Goal: Task Accomplishment & Management: Manage account settings

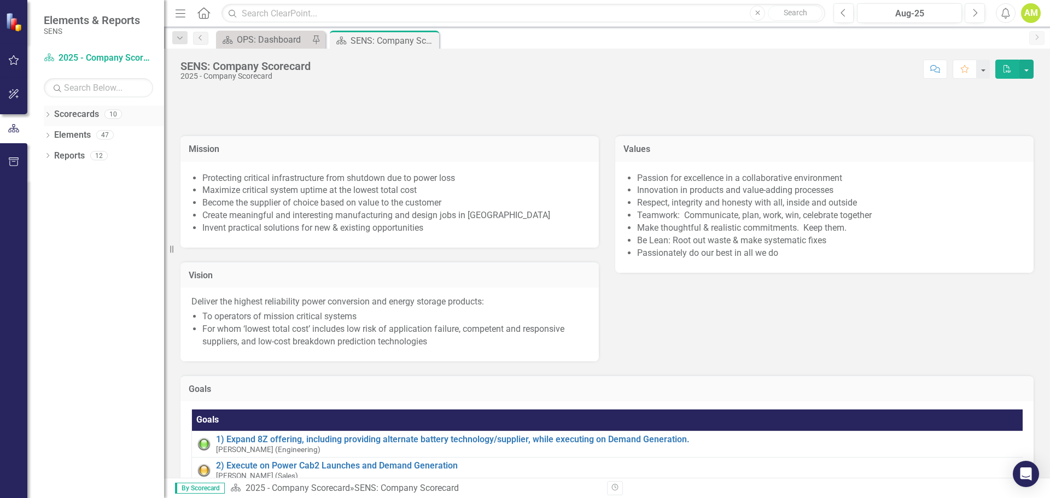
click at [48, 115] on icon at bounding box center [47, 114] width 3 height 5
click at [53, 139] on div "Dropdown" at bounding box center [53, 135] width 8 height 9
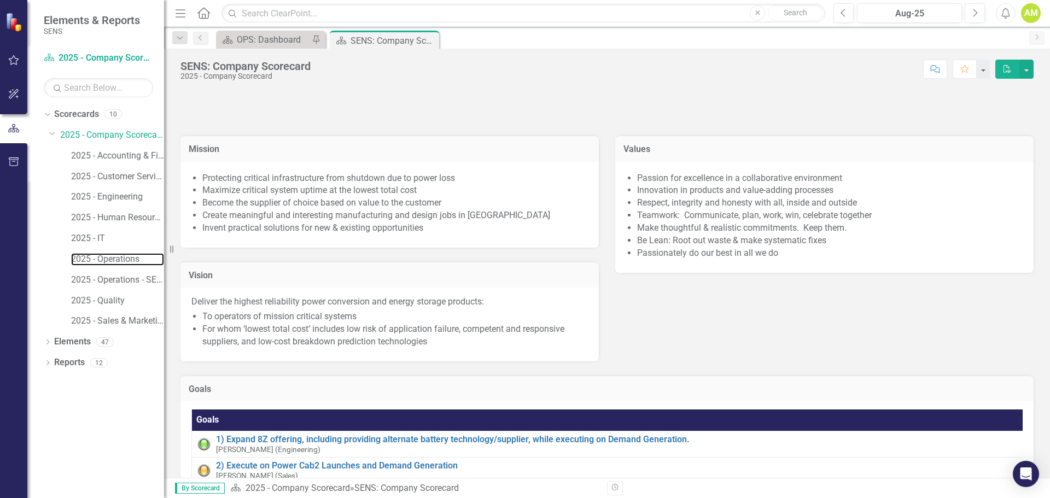
click at [103, 258] on link "2025 - Operations" at bounding box center [117, 259] width 93 height 13
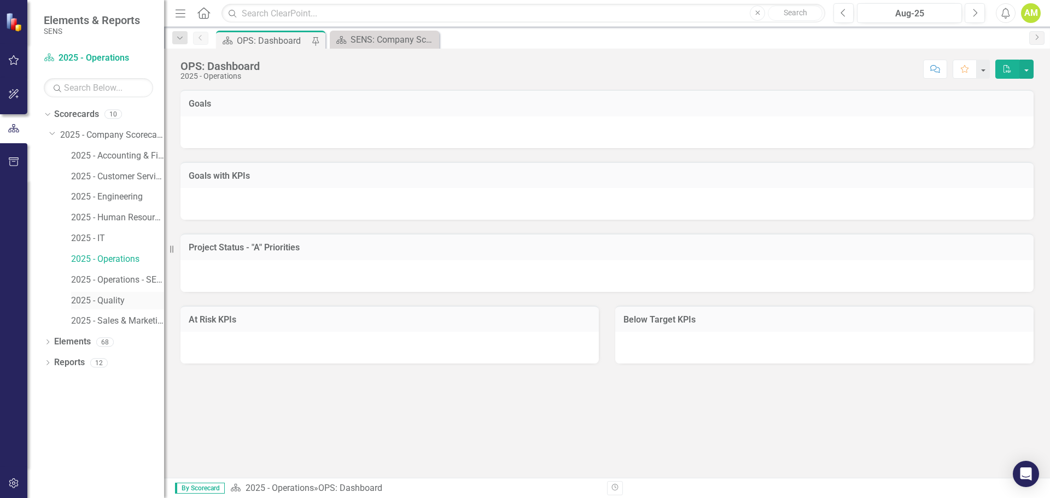
click at [109, 300] on link "2025 - Quality" at bounding box center [117, 301] width 93 height 13
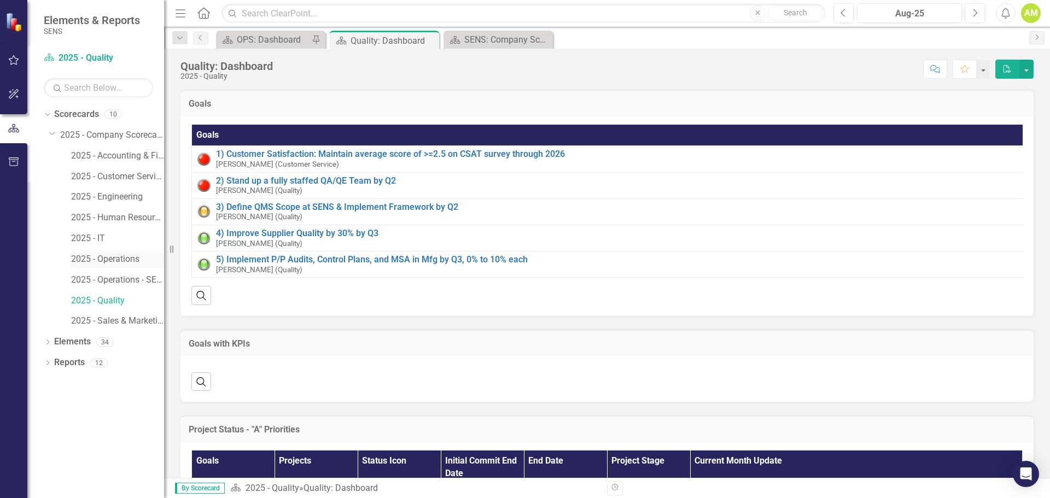
drag, startPoint x: 112, startPoint y: 254, endPoint x: 377, endPoint y: 263, distance: 265.3
click at [113, 254] on link "2025 - Operations" at bounding box center [117, 259] width 93 height 13
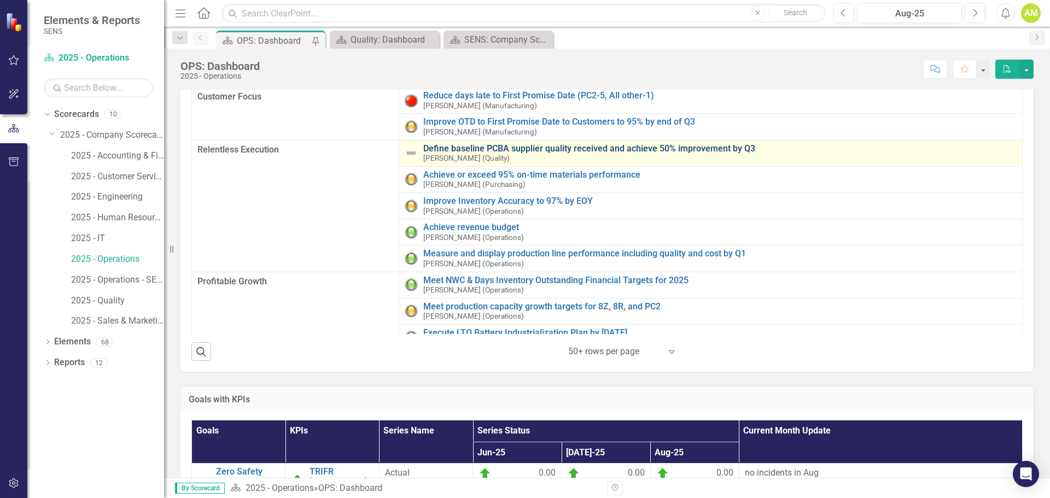
click at [581, 149] on link "Define baseline PCBA supplier quality received and achieve 50% improvement by Q3" at bounding box center [719, 149] width 593 height 10
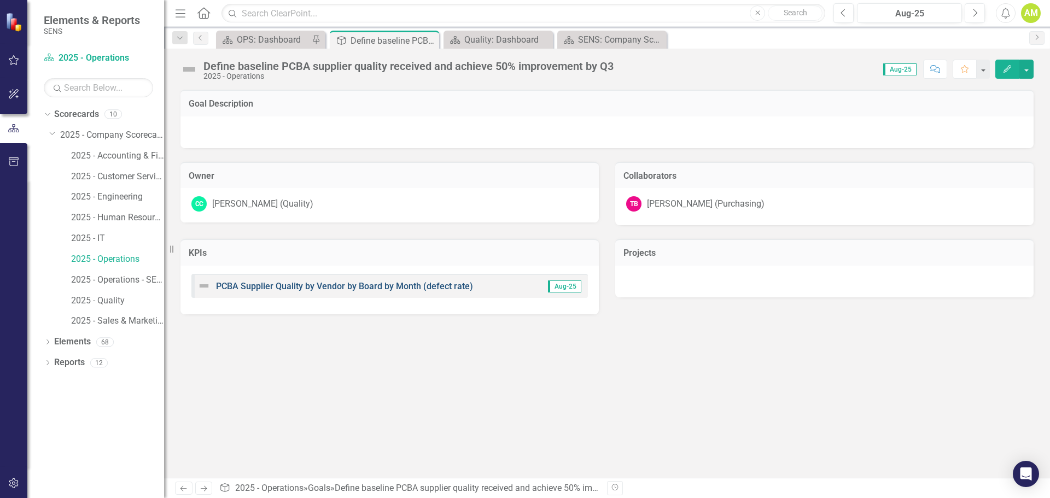
click at [374, 286] on link "PCBA Supplier Quality by Vendor by Board by Month (defect rate)" at bounding box center [344, 286] width 257 height 10
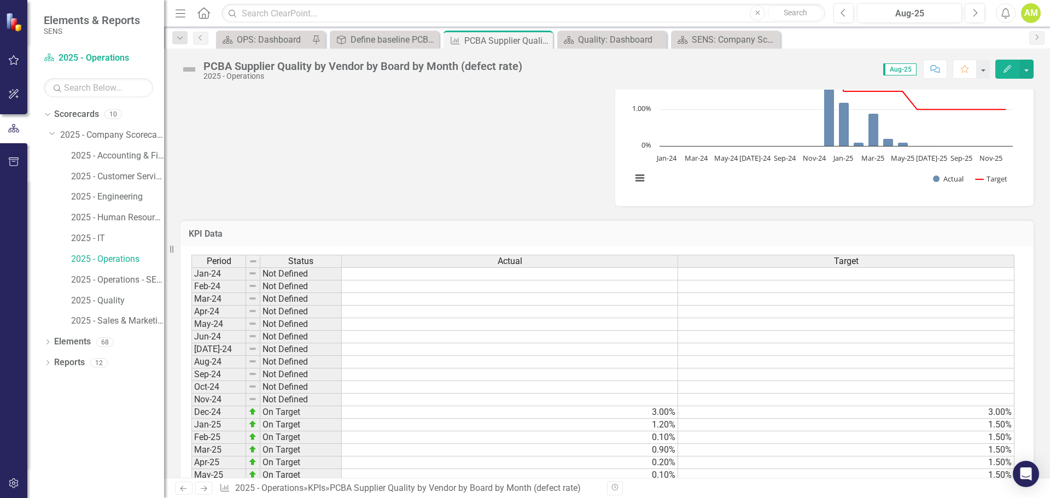
scroll to position [304, 0]
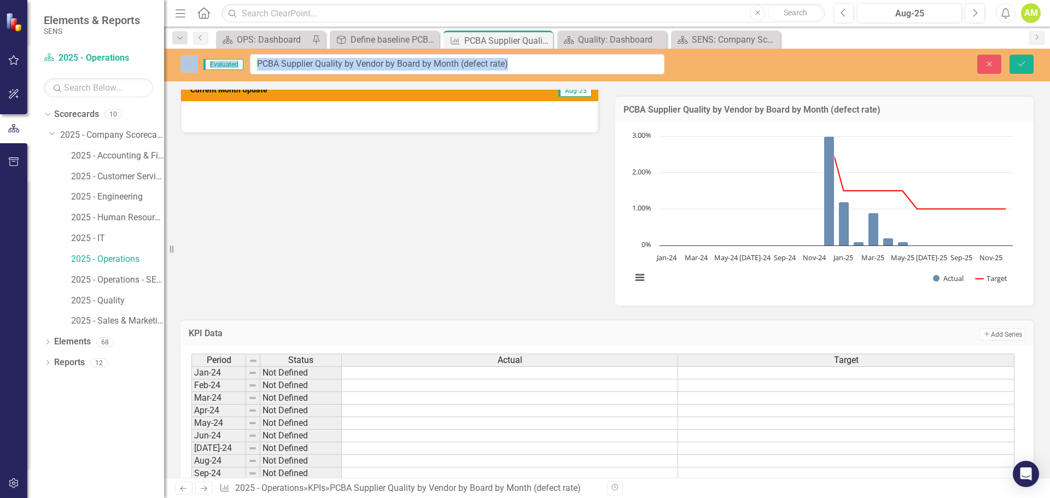
drag, startPoint x: 207, startPoint y: 70, endPoint x: 392, endPoint y: 63, distance: 185.5
click at [394, 233] on div "Reporting Frequency Monthly Formula Current Month Update Aug-25 Goals Define ba…" at bounding box center [606, 113] width 869 height 384
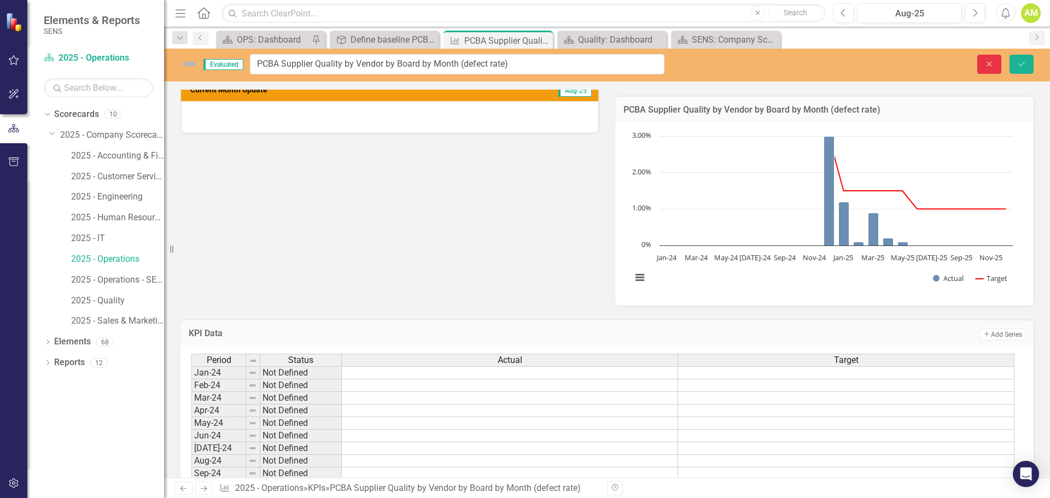
click at [985, 64] on icon "Close" at bounding box center [989, 64] width 10 height 8
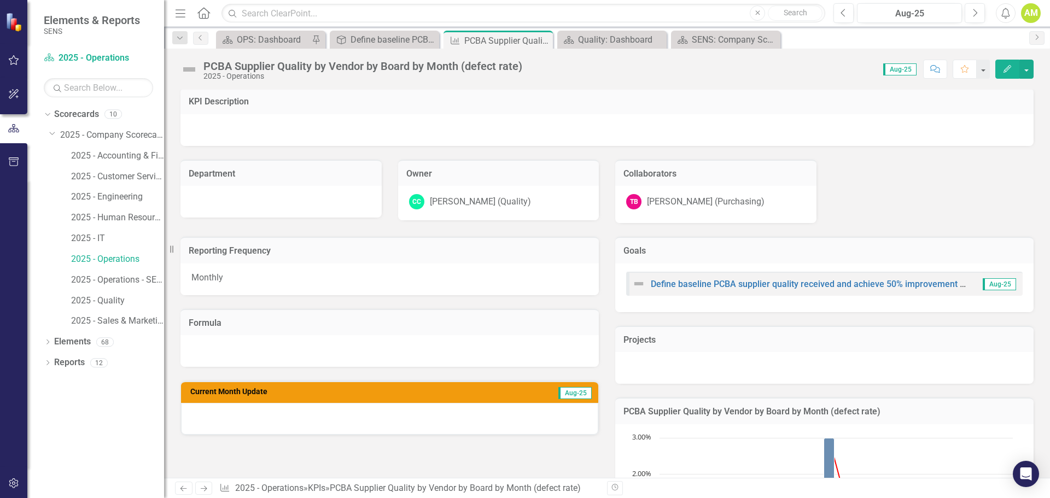
scroll to position [0, 0]
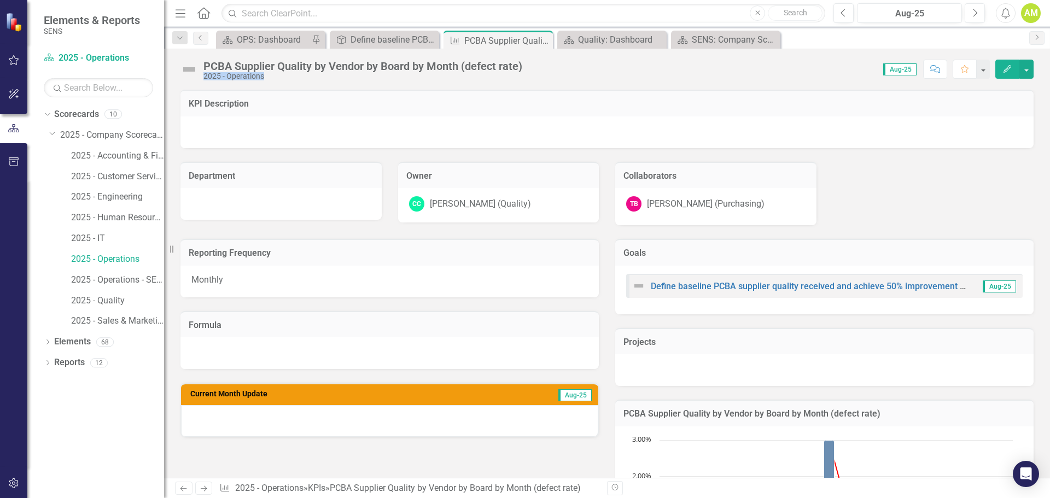
drag, startPoint x: 530, startPoint y: 66, endPoint x: 202, endPoint y: 76, distance: 328.7
click at [202, 76] on div "PCBA Supplier Quality by Vendor by Board by Month (defect rate) 2025 - Operatio…" at bounding box center [607, 65] width 886 height 33
click at [306, 68] on div "PCBA Supplier Quality by Vendor by Board by Month (defect rate)" at bounding box center [362, 66] width 319 height 12
click at [99, 296] on link "2025 - Quality" at bounding box center [117, 301] width 93 height 13
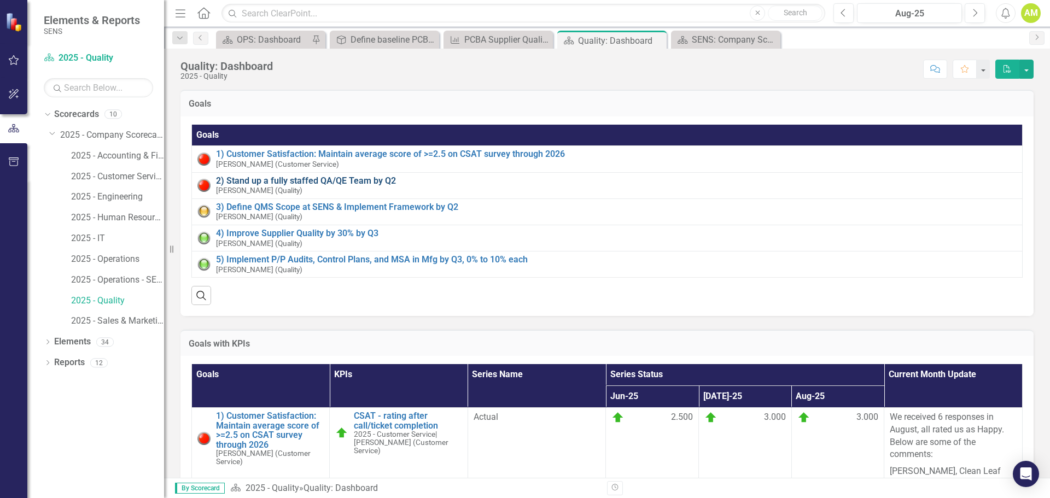
click at [348, 182] on link "2) Stand up a fully staffed QA/QE Team by Q2" at bounding box center [616, 181] width 800 height 10
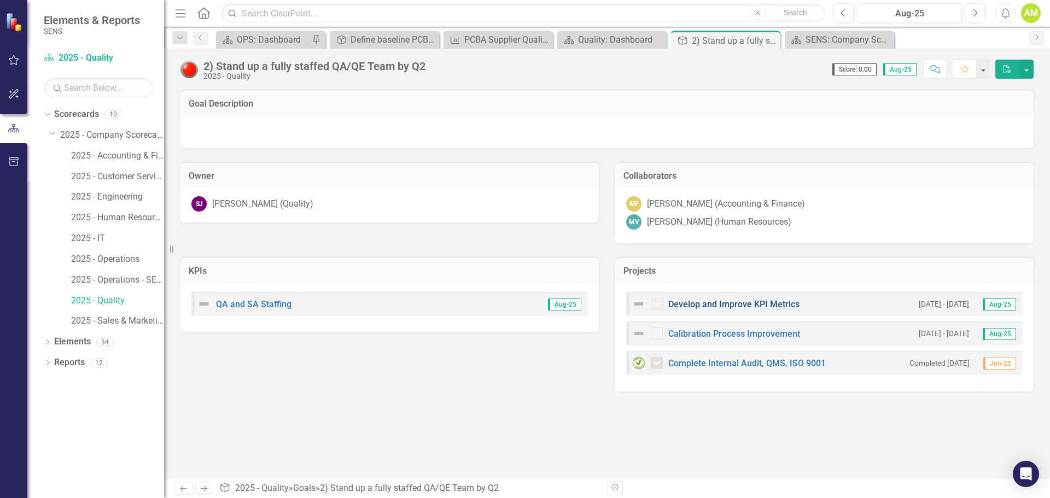
click at [705, 306] on link "Develop and Improve KPI Metrics" at bounding box center [733, 304] width 131 height 10
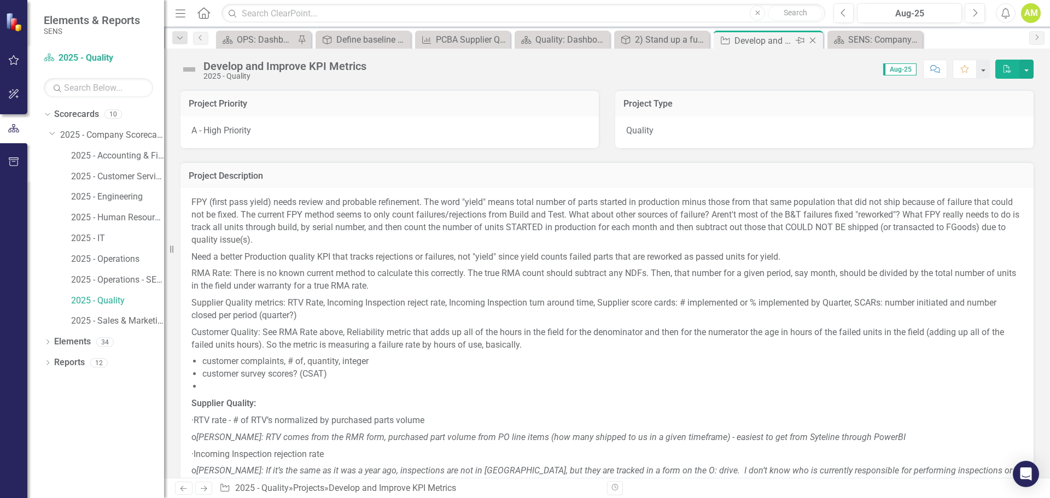
click at [816, 37] on icon "Close" at bounding box center [812, 40] width 11 height 9
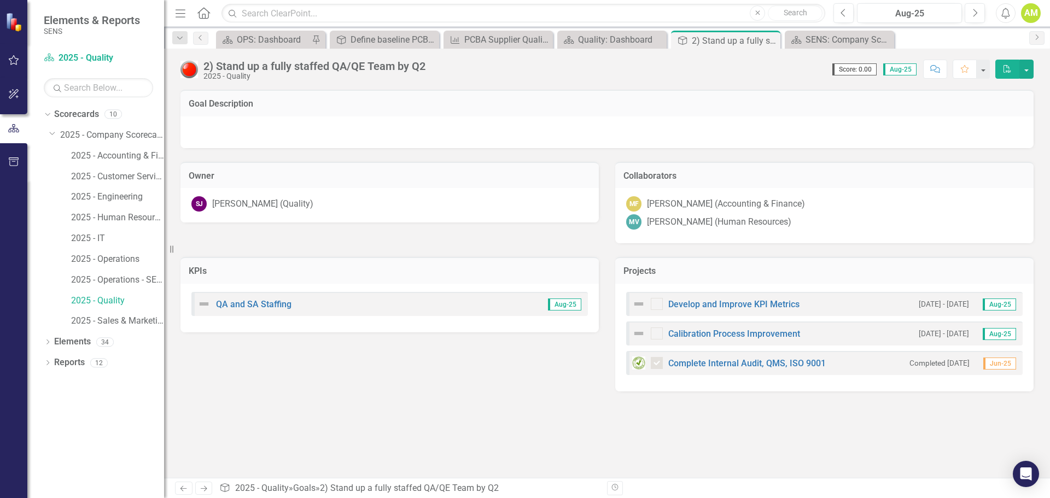
click at [727, 300] on div "Develop and Improve KPI Metrics" at bounding box center [715, 303] width 167 height 13
click at [725, 305] on link "Develop and Improve KPI Metrics" at bounding box center [733, 304] width 131 height 10
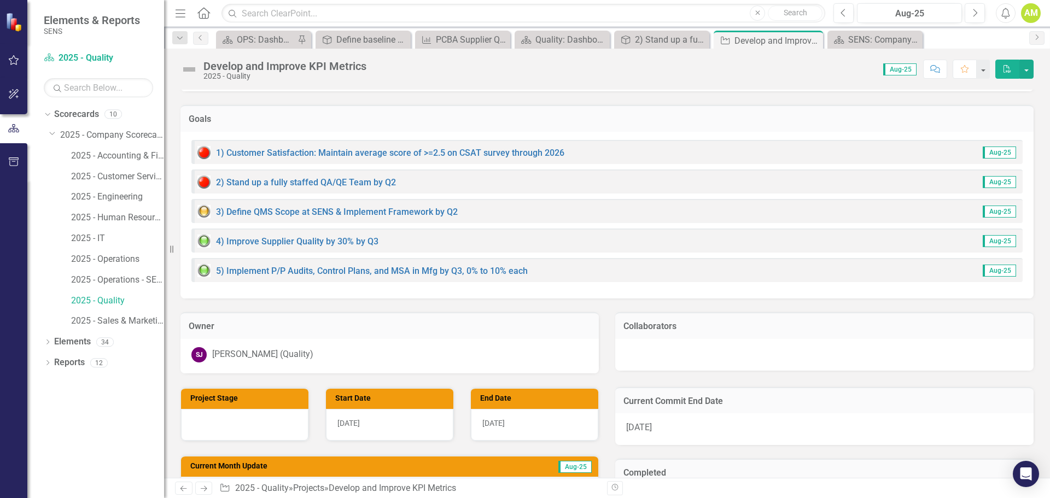
scroll to position [1531, 0]
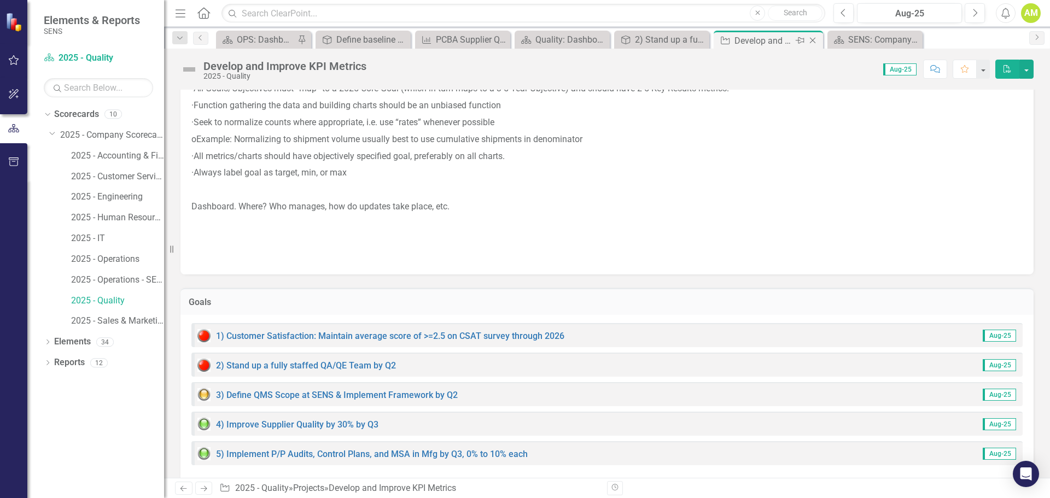
click at [814, 37] on icon "Close" at bounding box center [812, 40] width 11 height 9
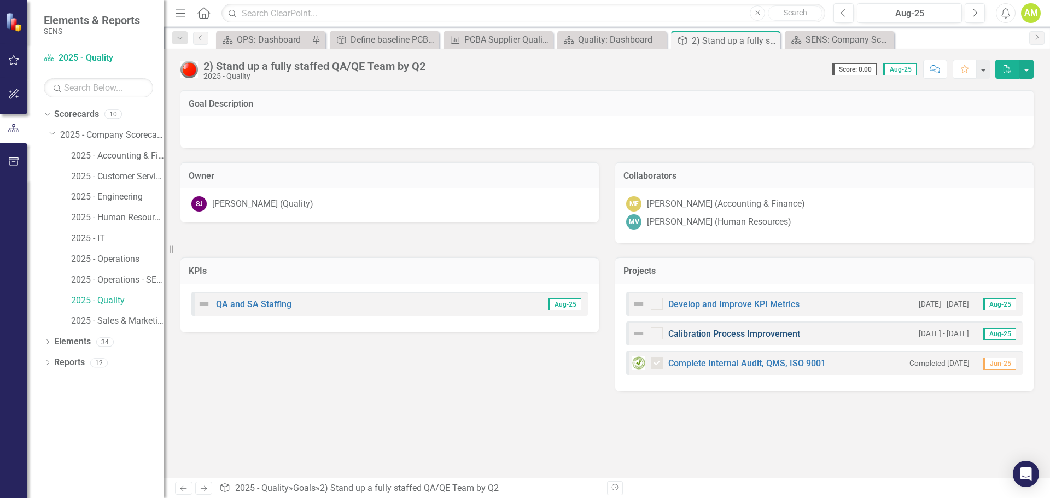
click at [748, 335] on link "Calibration Process Improvement" at bounding box center [734, 334] width 132 height 10
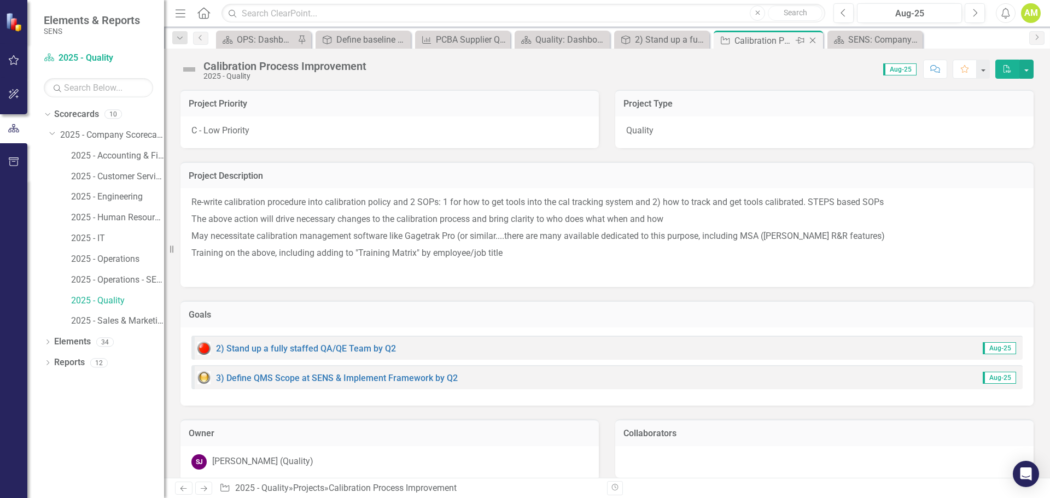
click at [815, 43] on icon "Close" at bounding box center [812, 40] width 11 height 9
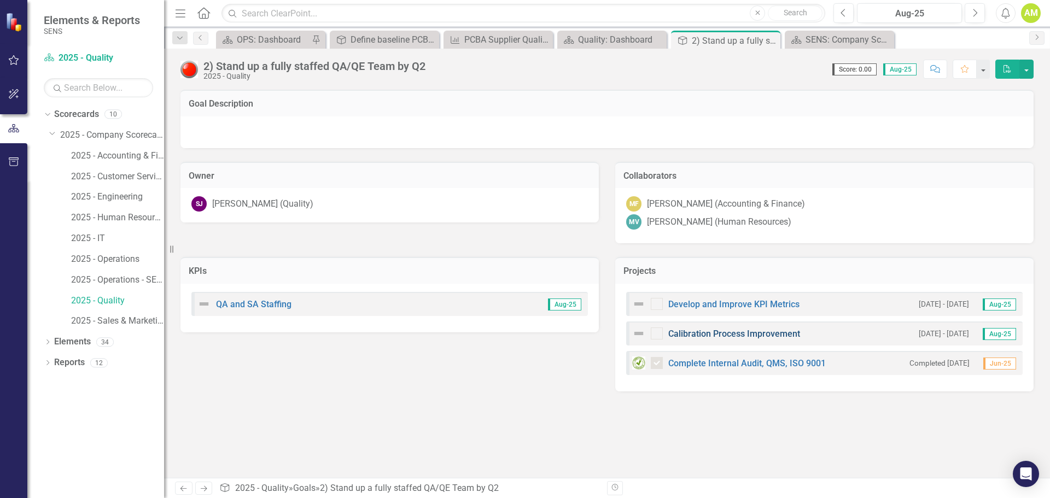
click at [689, 336] on link "Calibration Process Improvement" at bounding box center [734, 334] width 132 height 10
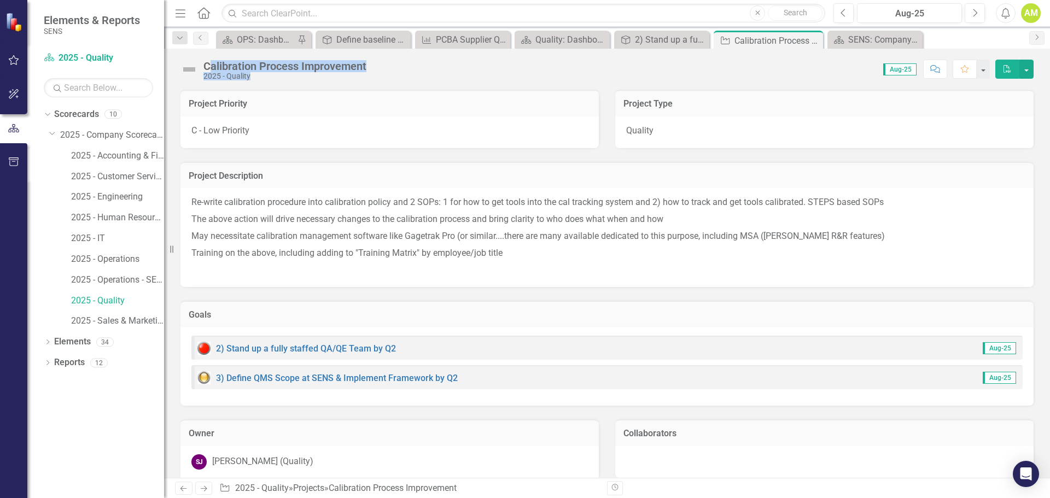
drag, startPoint x: 209, startPoint y: 66, endPoint x: 407, endPoint y: 64, distance: 198.5
click at [405, 63] on div "Calibration Process Improvement 2025 - Quality Score: 0.00 Aug-25 Completed Com…" at bounding box center [607, 65] width 886 height 33
click at [337, 256] on p "Training on the above, including adding to "Training Matrix" by employee/job ti…" at bounding box center [606, 253] width 831 height 17
click at [290, 64] on div "Calibration Process Improvement" at bounding box center [284, 66] width 163 height 12
click at [815, 42] on icon "Close" at bounding box center [812, 40] width 11 height 9
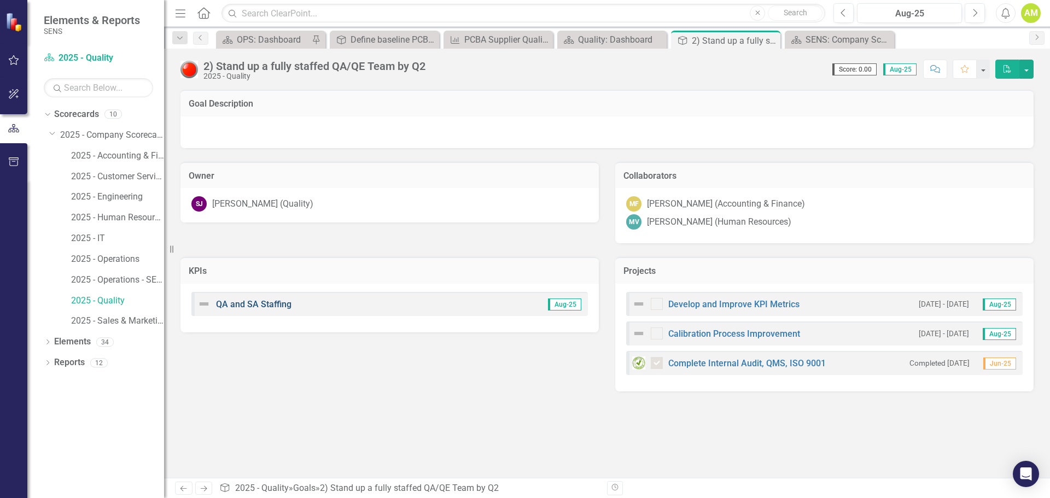
click at [237, 307] on link "QA and SA Staffing" at bounding box center [253, 304] width 75 height 10
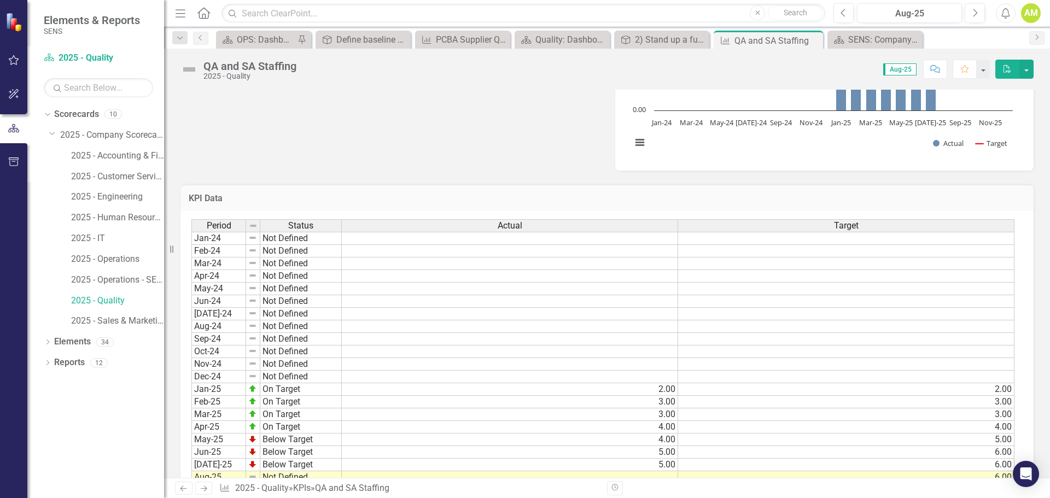
scroll to position [523, 0]
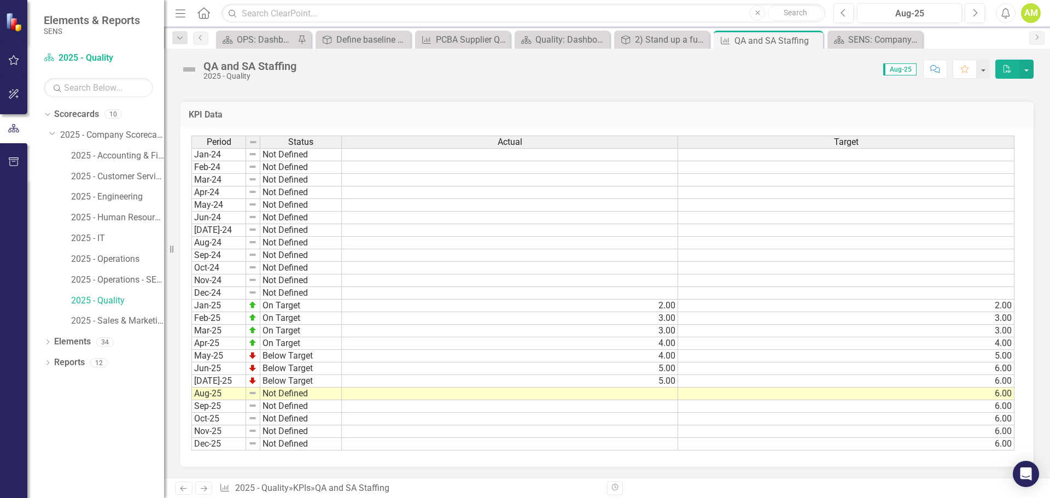
click at [191, 388] on div "Period Status Actual Target Jan-24 Not Defined Feb-24 Not Defined Mar-24 Not De…" at bounding box center [191, 293] width 0 height 315
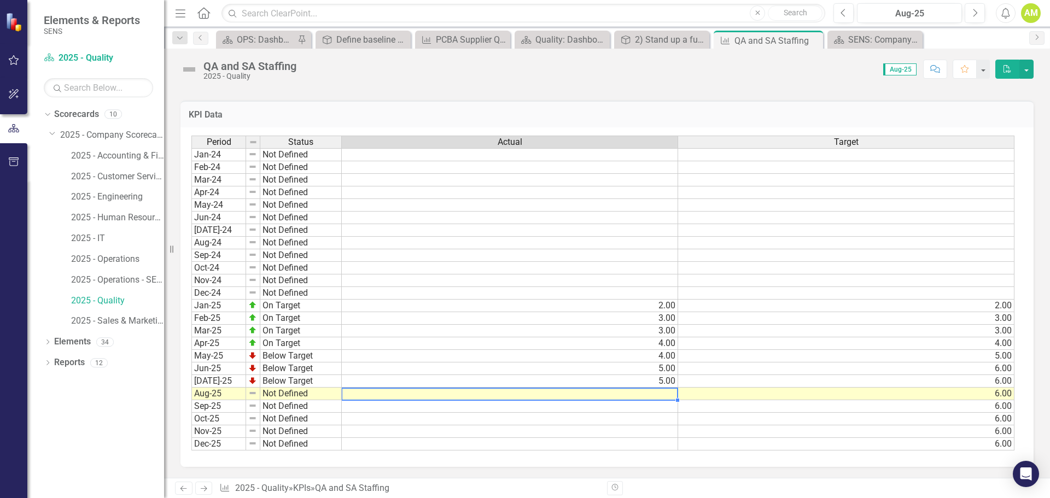
click at [641, 389] on td at bounding box center [510, 394] width 336 height 13
click at [643, 392] on td at bounding box center [510, 394] width 336 height 13
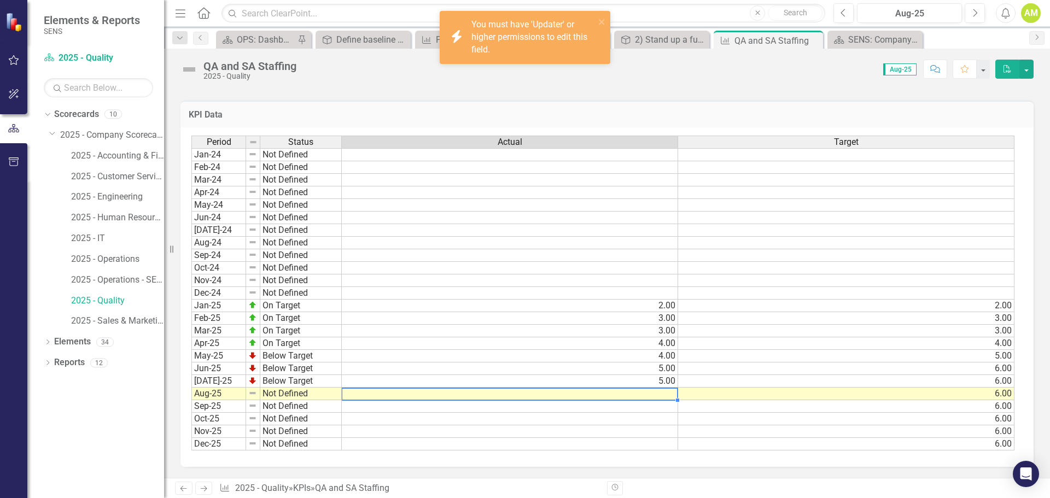
click at [659, 400] on div at bounding box center [509, 400] width 336 height 1
click at [600, 22] on icon "close" at bounding box center [602, 21] width 8 height 9
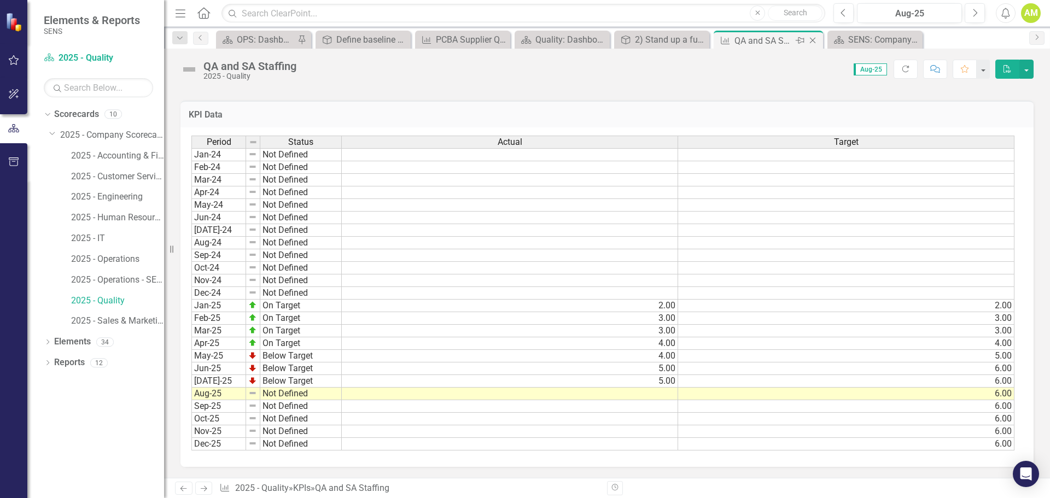
click at [815, 40] on icon "Close" at bounding box center [812, 40] width 11 height 9
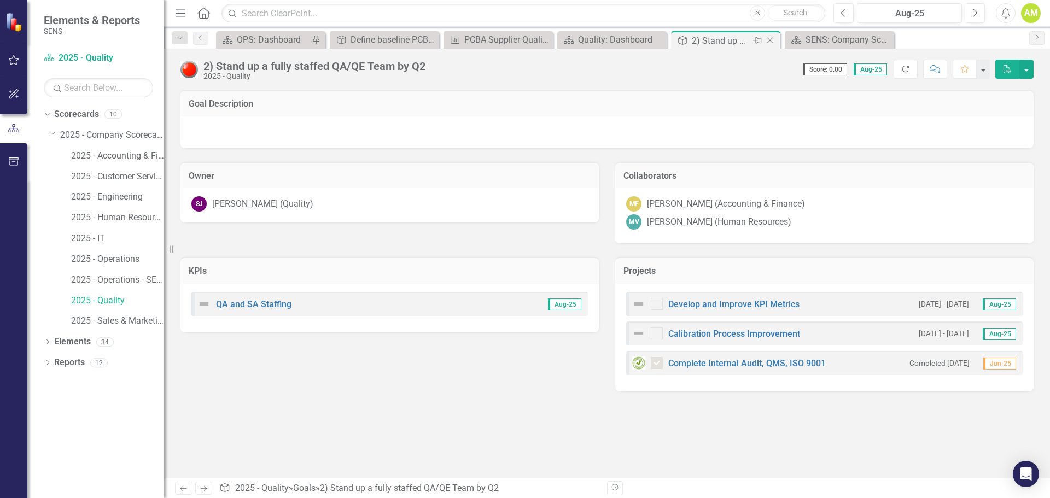
click at [769, 41] on icon "Close" at bounding box center [769, 40] width 11 height 9
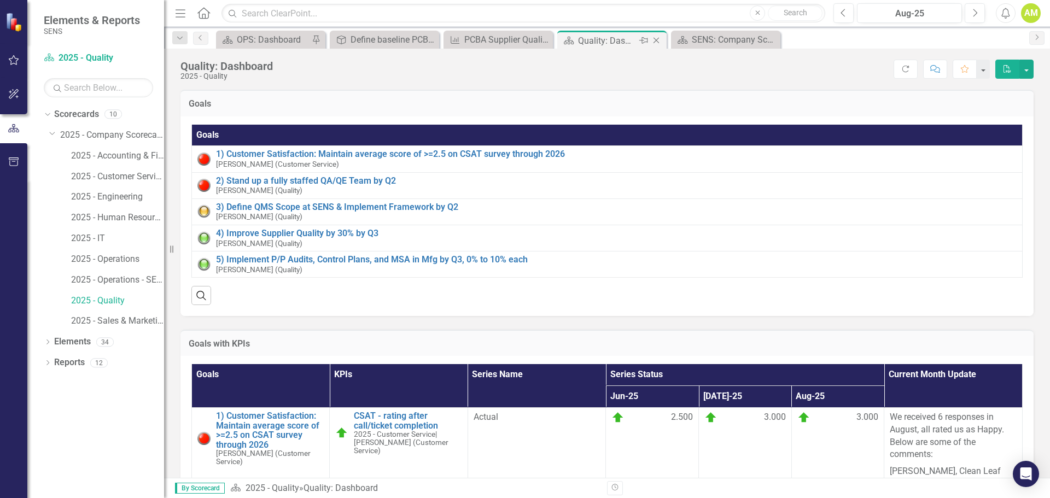
click at [607, 41] on div "Quality: Dashboard" at bounding box center [607, 41] width 58 height 14
click at [313, 209] on link "3) Define QMS Scope at SENS & Implement Framework by Q2" at bounding box center [616, 207] width 800 height 10
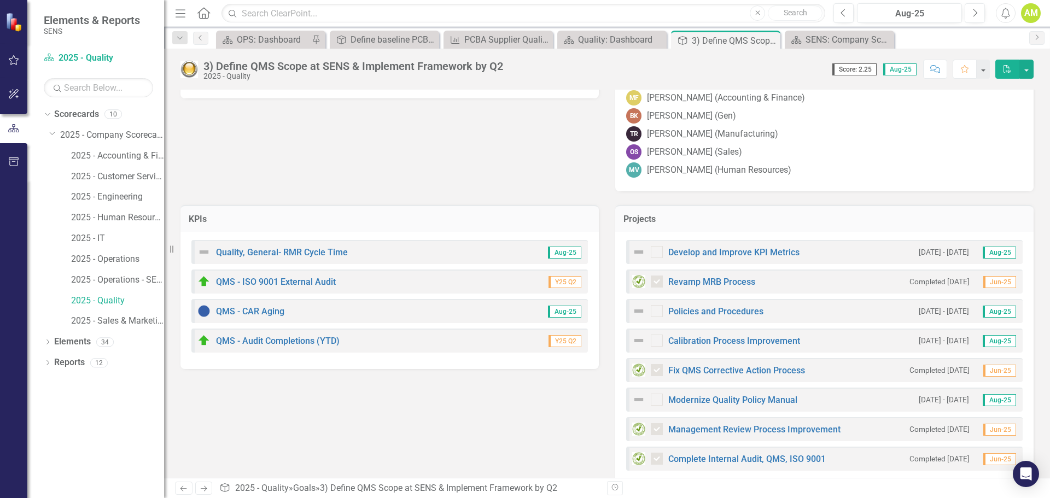
scroll to position [144, 0]
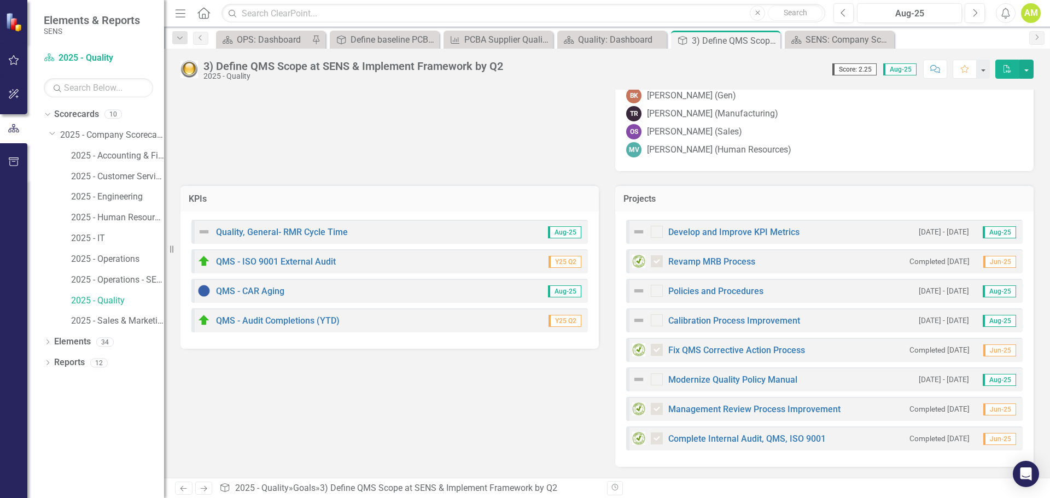
click at [321, 238] on div "Quality, General- RMR Cycle Time" at bounding box center [272, 231] width 150 height 13
click at [320, 236] on link "Quality, General- RMR Cycle Time" at bounding box center [282, 232] width 132 height 10
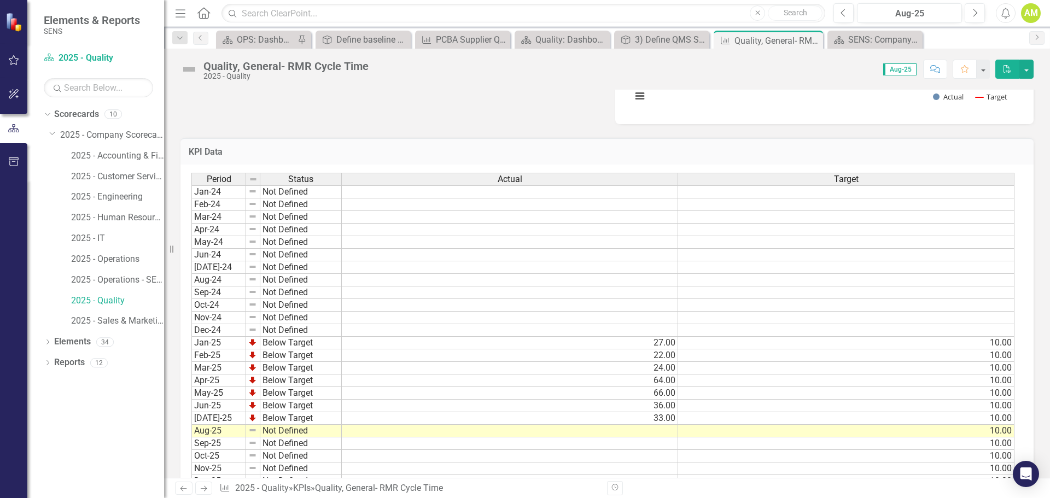
scroll to position [395, 0]
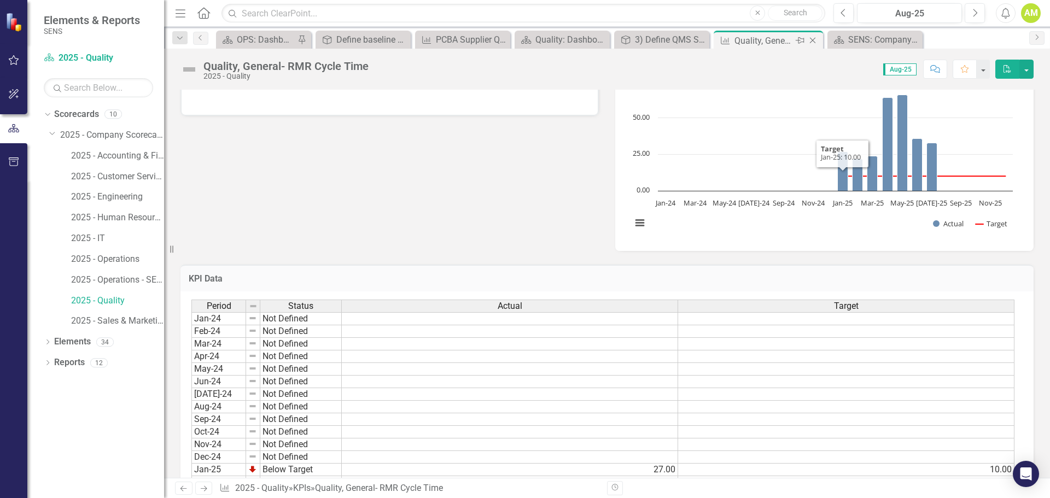
click at [812, 40] on icon at bounding box center [813, 41] width 6 height 6
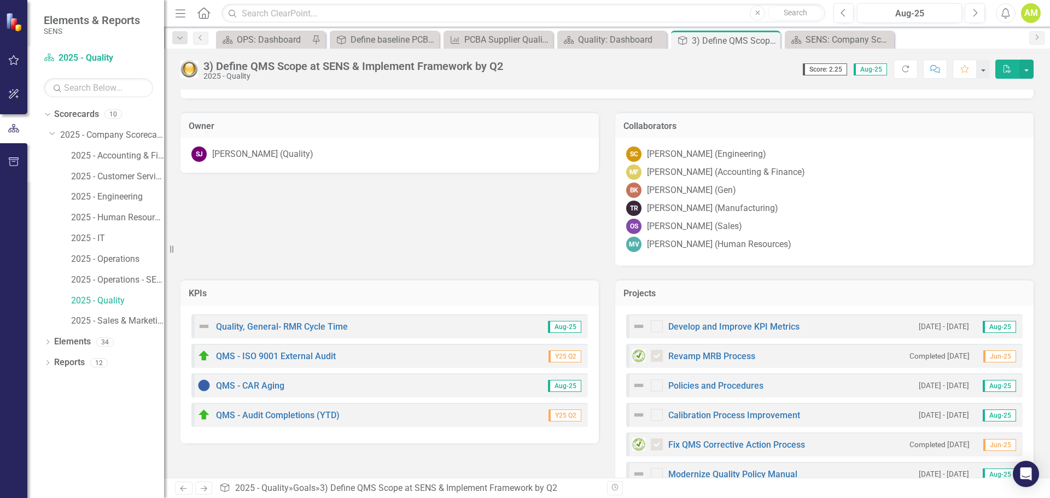
scroll to position [144, 0]
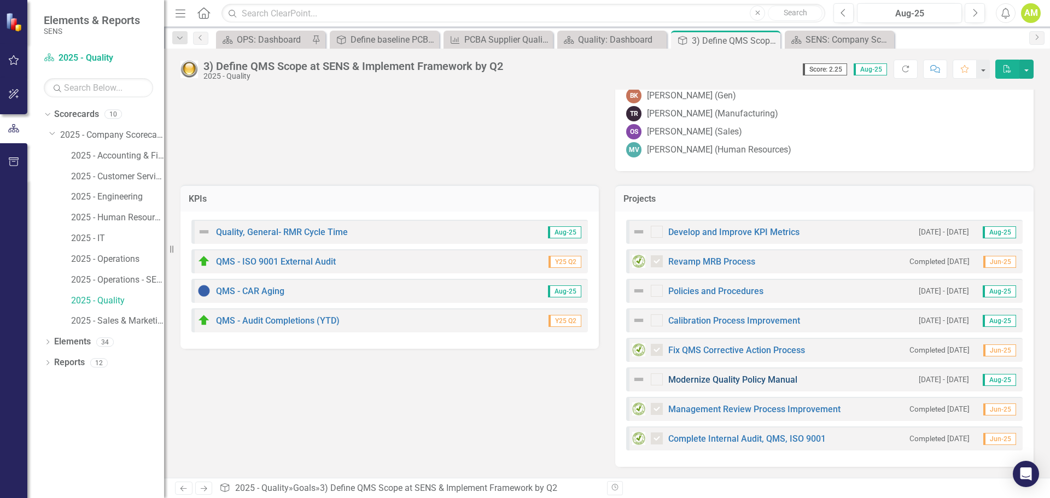
click at [687, 384] on link "Modernize Quality Policy Manual" at bounding box center [732, 380] width 129 height 10
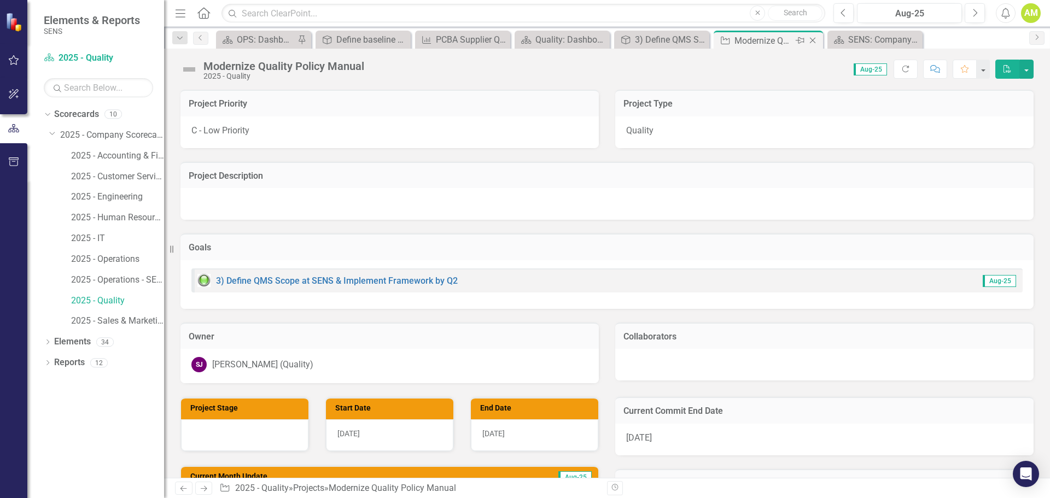
click at [815, 41] on icon "Close" at bounding box center [812, 40] width 11 height 9
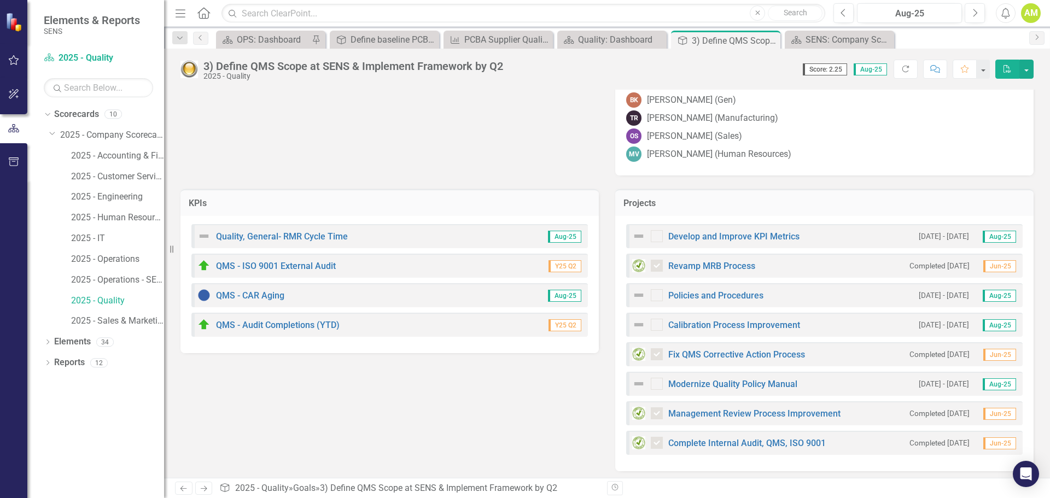
scroll to position [144, 0]
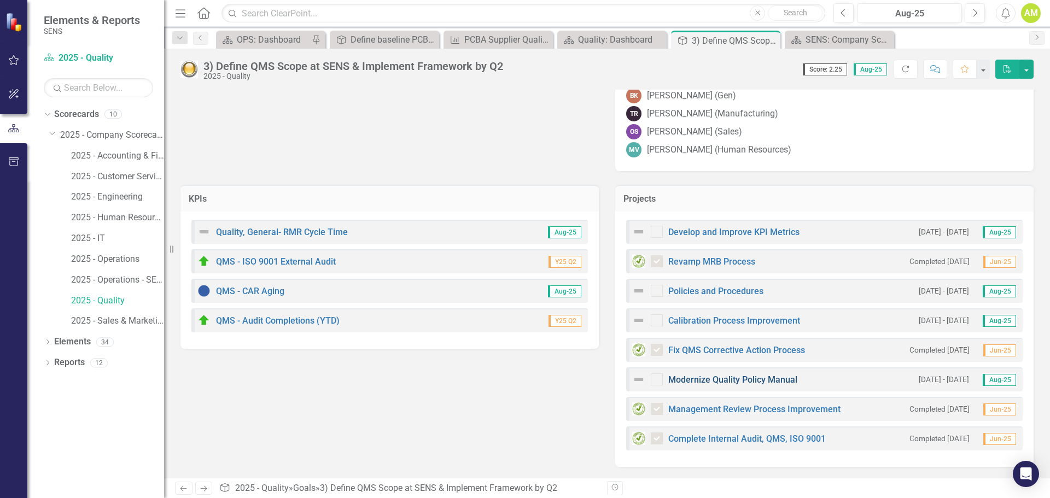
click at [680, 382] on link "Modernize Quality Policy Manual" at bounding box center [732, 380] width 129 height 10
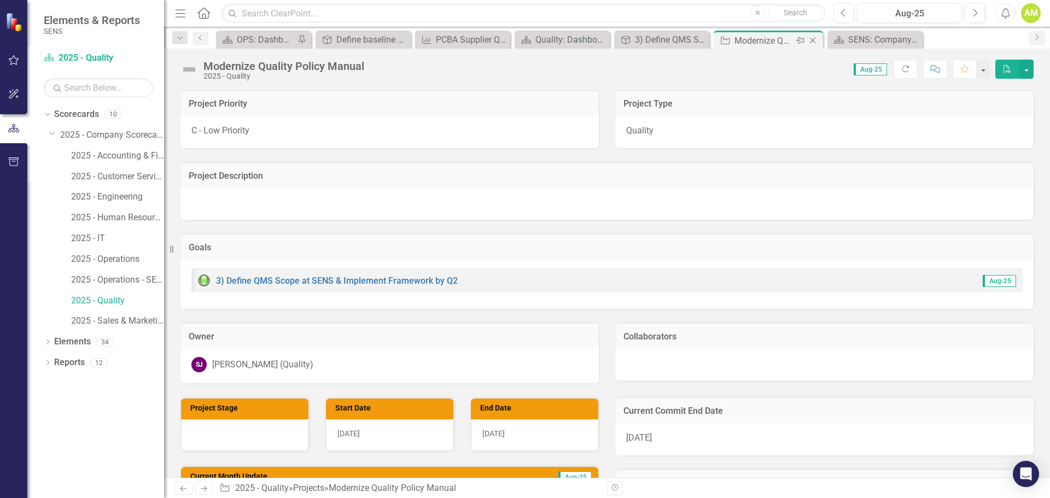
click at [813, 40] on icon "Close" at bounding box center [812, 40] width 11 height 9
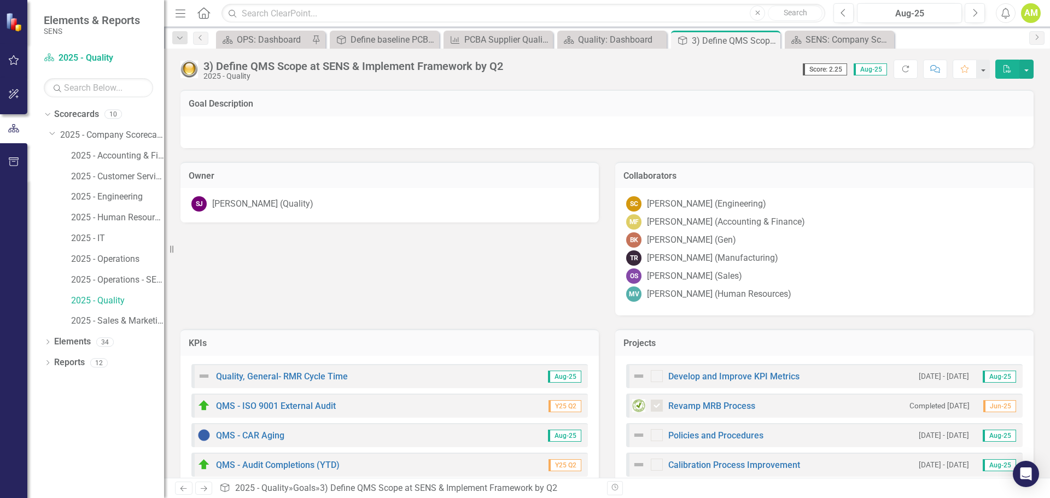
scroll to position [144, 0]
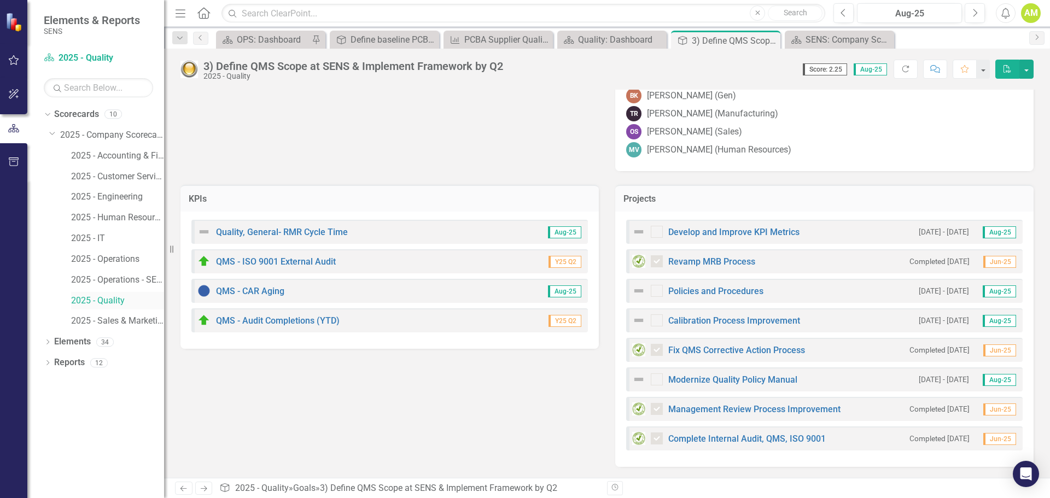
click at [106, 301] on link "2025 - Quality" at bounding box center [117, 301] width 93 height 13
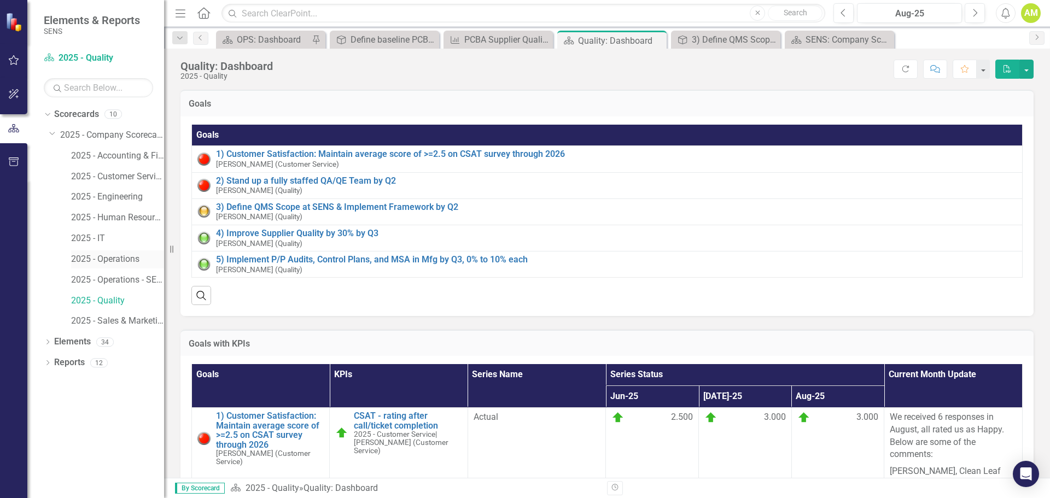
click at [125, 254] on link "2025 - Operations" at bounding box center [117, 259] width 93 height 13
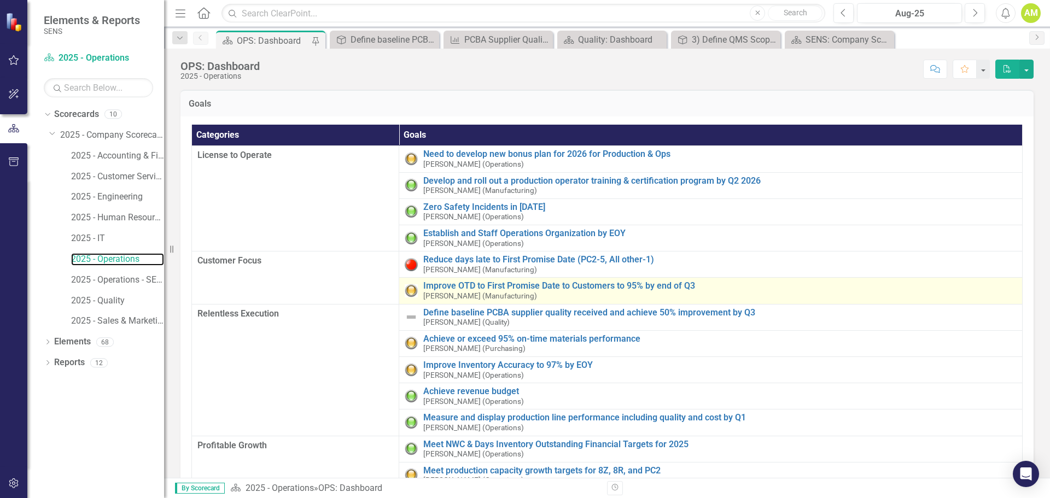
scroll to position [55, 0]
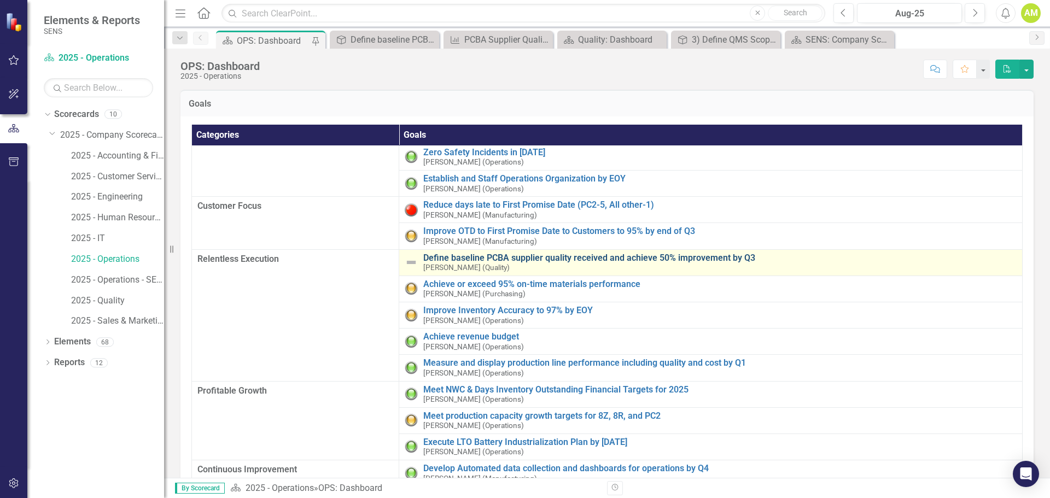
click at [515, 259] on link "Define baseline PCBA supplier quality received and achieve 50% improvement by Q3" at bounding box center [719, 258] width 593 height 10
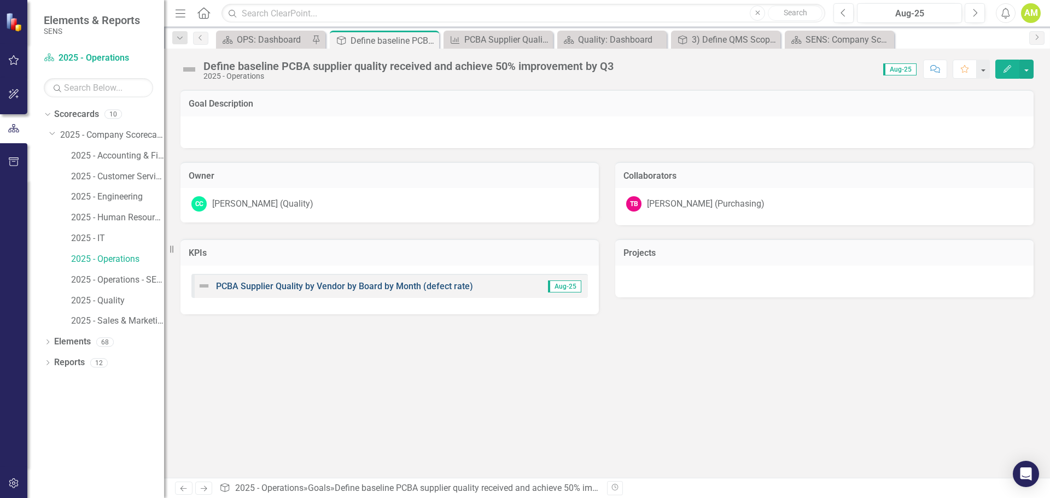
click at [278, 282] on link "PCBA Supplier Quality by Vendor by Board by Month (defect rate)" at bounding box center [344, 286] width 257 height 10
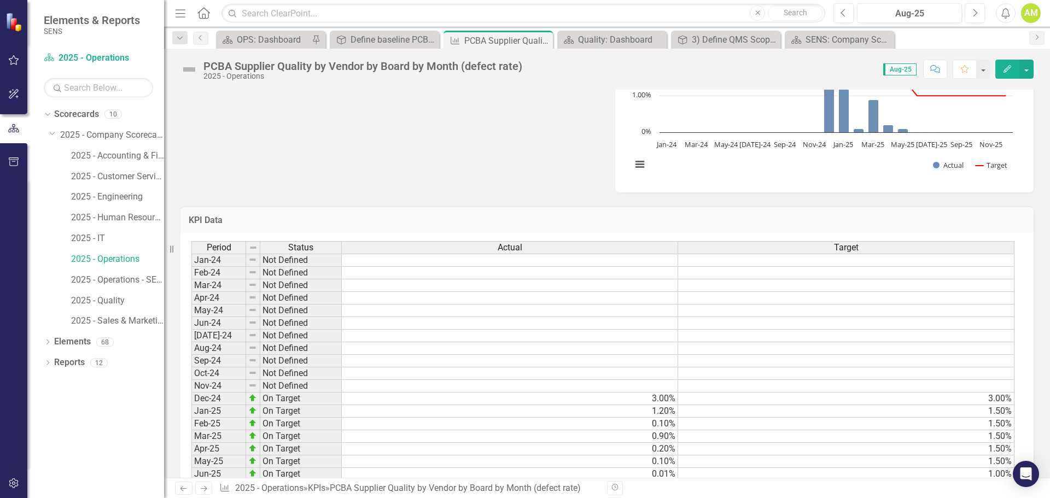
scroll to position [523, 0]
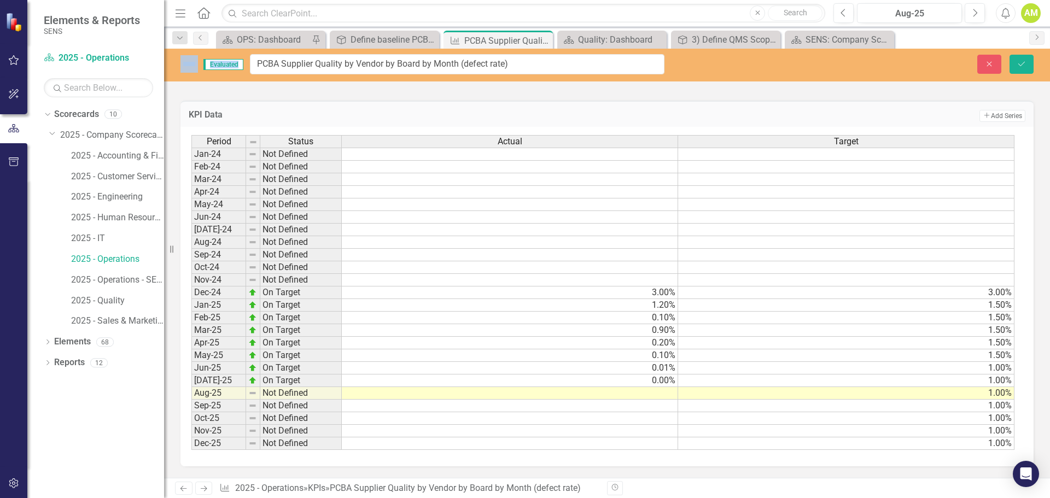
drag, startPoint x: 210, startPoint y: 66, endPoint x: 411, endPoint y: 73, distance: 201.3
click at [416, 102] on div "KPI Data Add Add Series" at bounding box center [606, 114] width 853 height 27
click at [398, 66] on input "PCBA Supplier Quality by Vendor by Board by Month (defect rate)" at bounding box center [457, 64] width 414 height 20
drag, startPoint x: 739, startPoint y: 102, endPoint x: 779, endPoint y: 101, distance: 39.4
click at [740, 103] on div "KPI Data Add Add Series" at bounding box center [606, 114] width 853 height 27
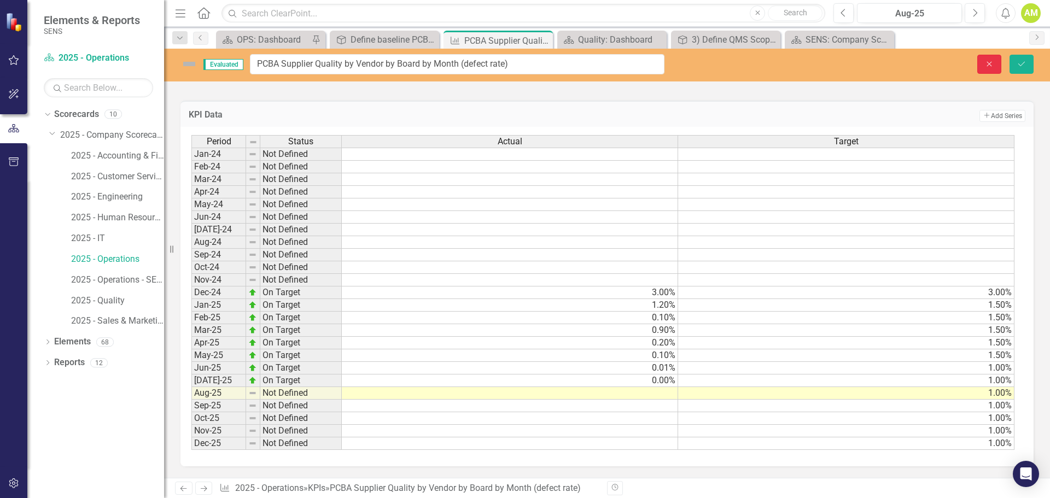
click at [994, 61] on button "Close" at bounding box center [989, 64] width 24 height 19
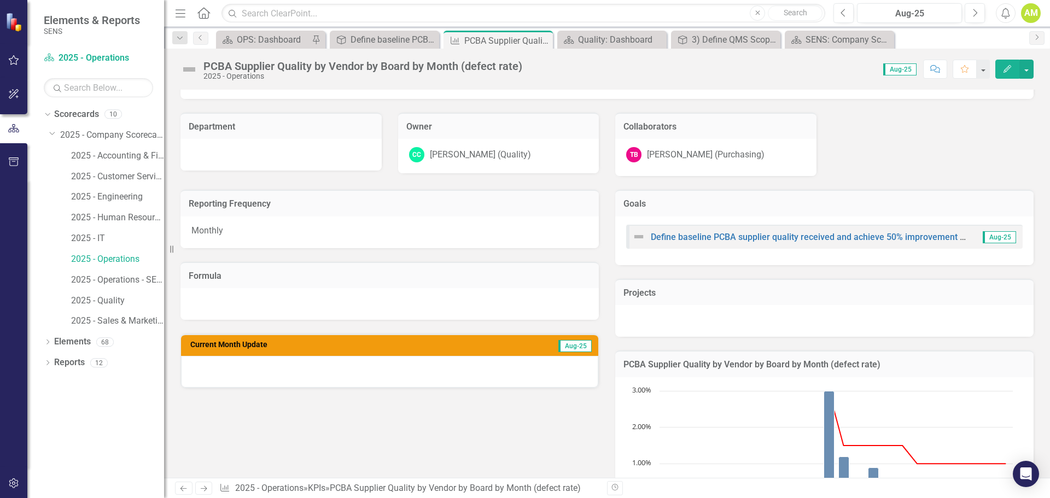
scroll to position [0, 0]
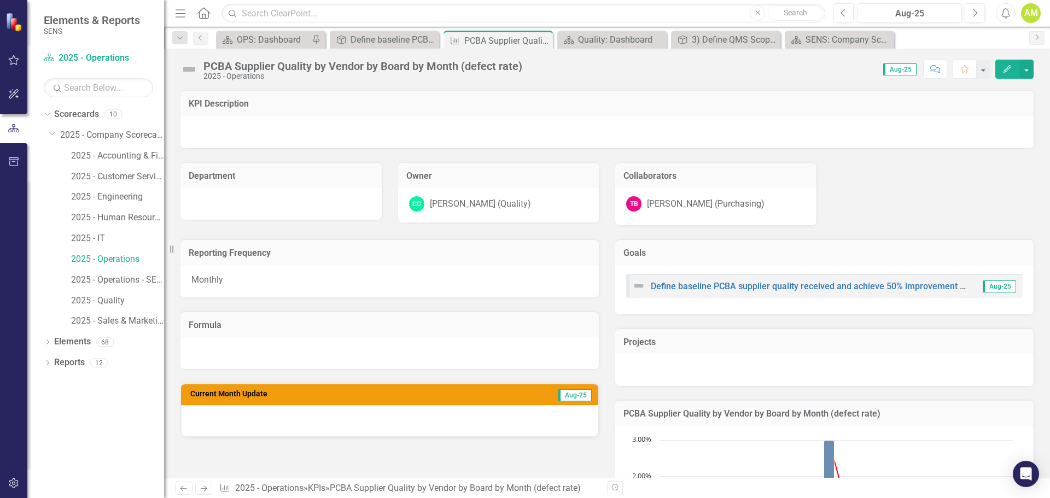
click at [459, 206] on div "[PERSON_NAME] (Quality)" at bounding box center [480, 204] width 101 height 13
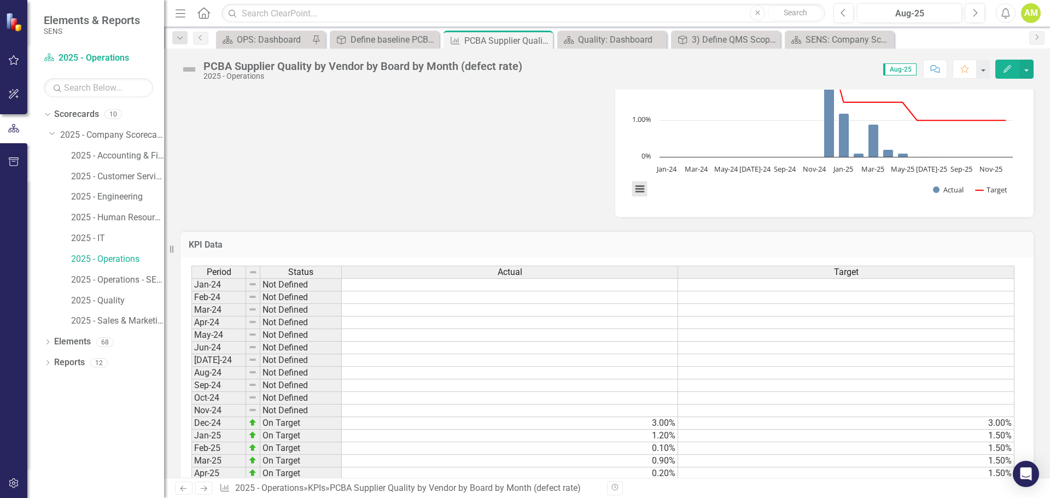
scroll to position [523, 0]
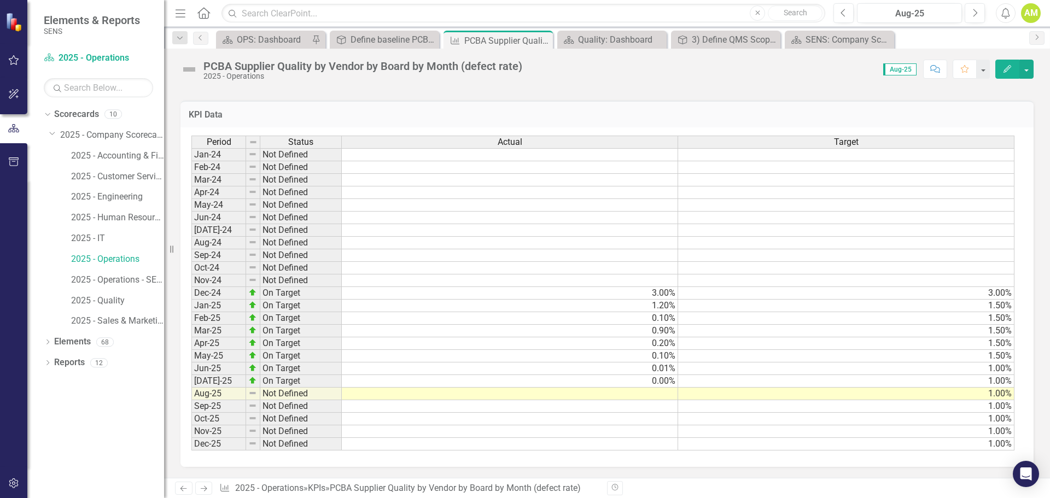
click at [648, 391] on td at bounding box center [510, 394] width 336 height 13
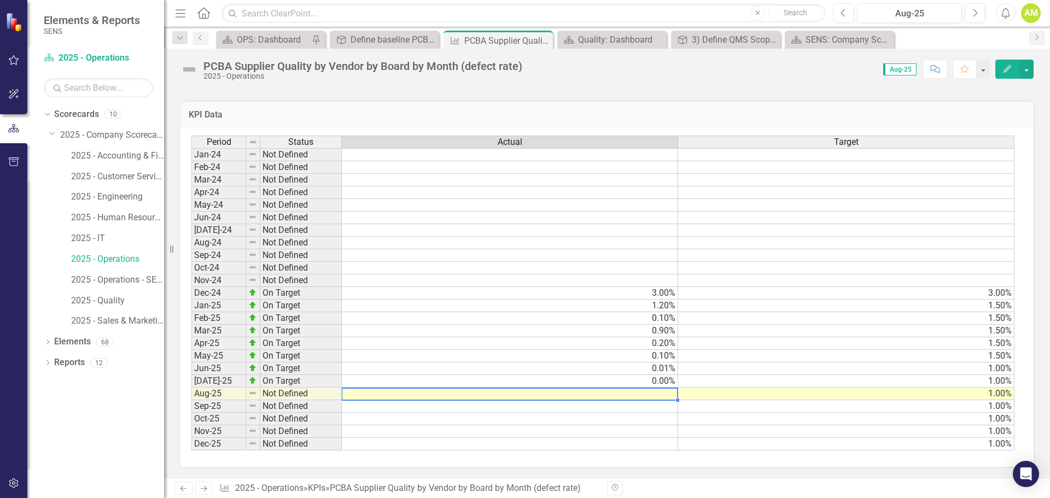
click at [653, 391] on td at bounding box center [510, 394] width 336 height 13
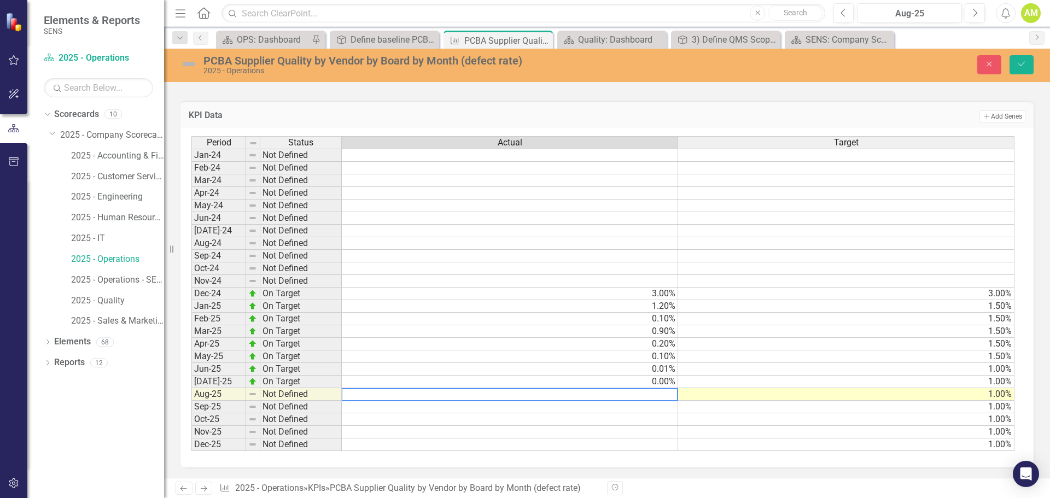
type textarea "0"
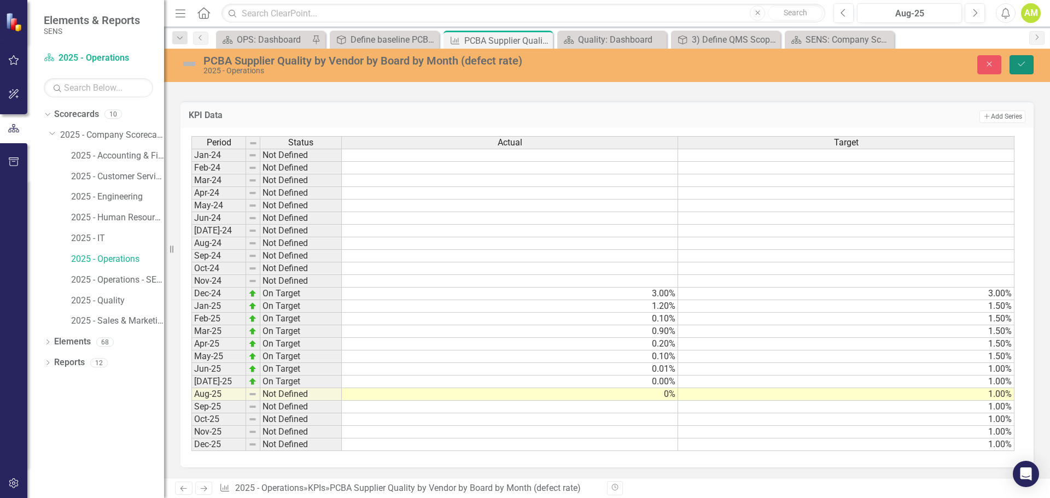
click at [1028, 63] on button "Save" at bounding box center [1021, 64] width 24 height 19
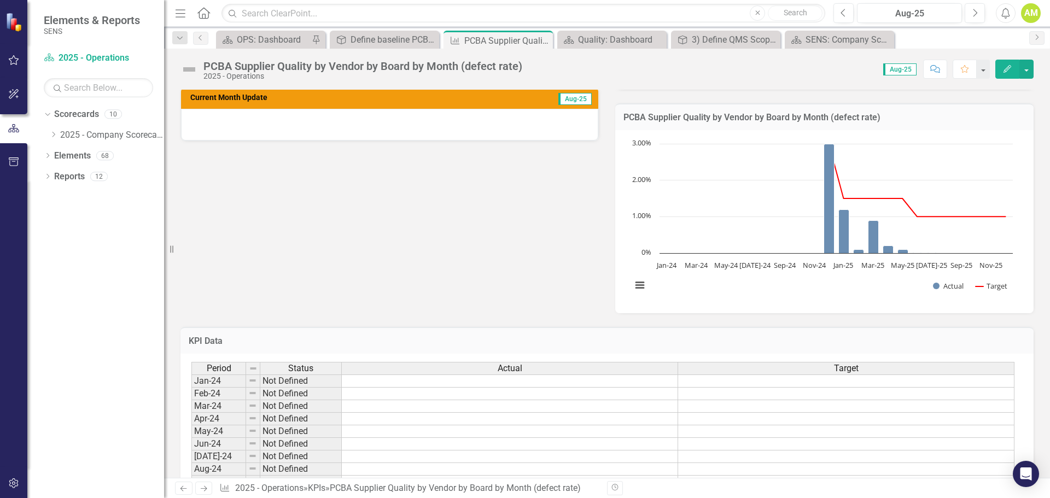
scroll to position [164, 0]
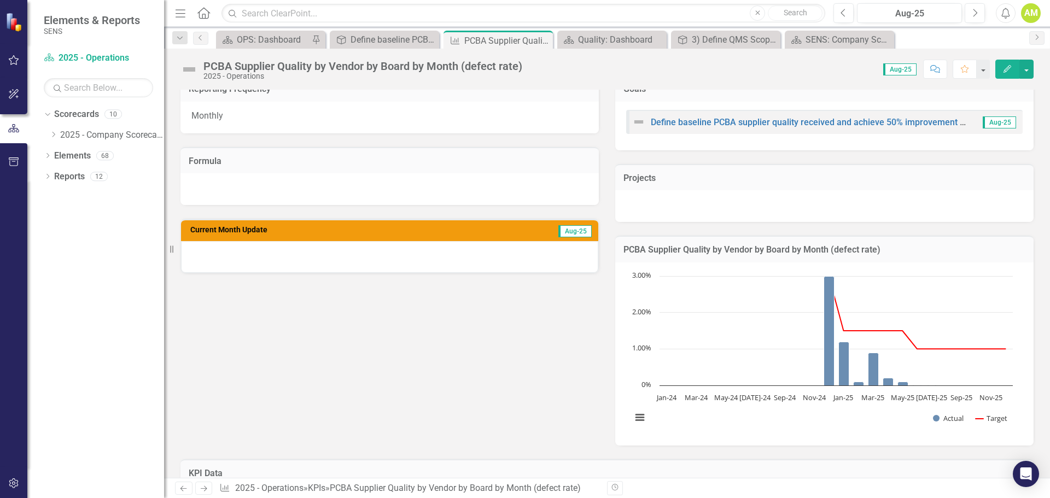
click at [233, 272] on div at bounding box center [389, 257] width 417 height 32
click at [236, 258] on div at bounding box center [389, 257] width 417 height 32
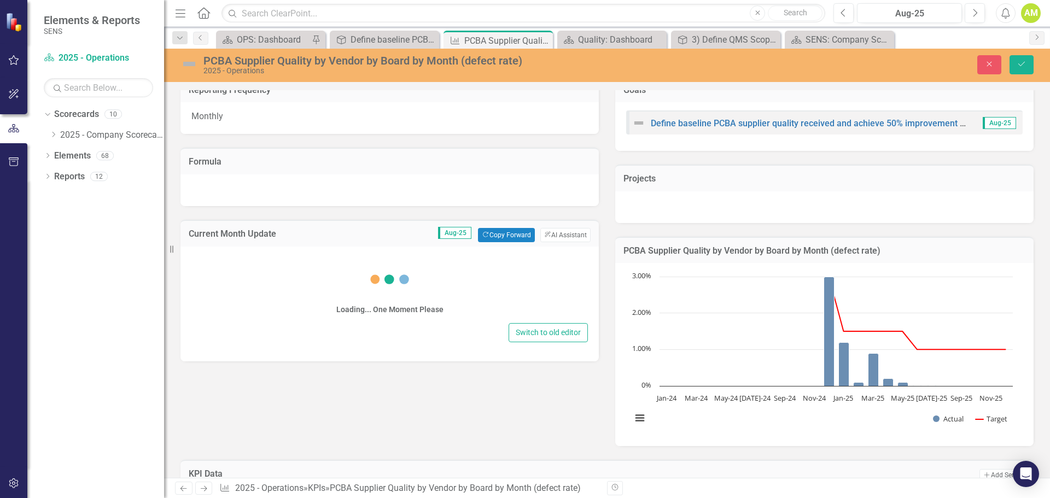
click at [270, 276] on div "Loading... One Moment Please" at bounding box center [389, 289] width 396 height 63
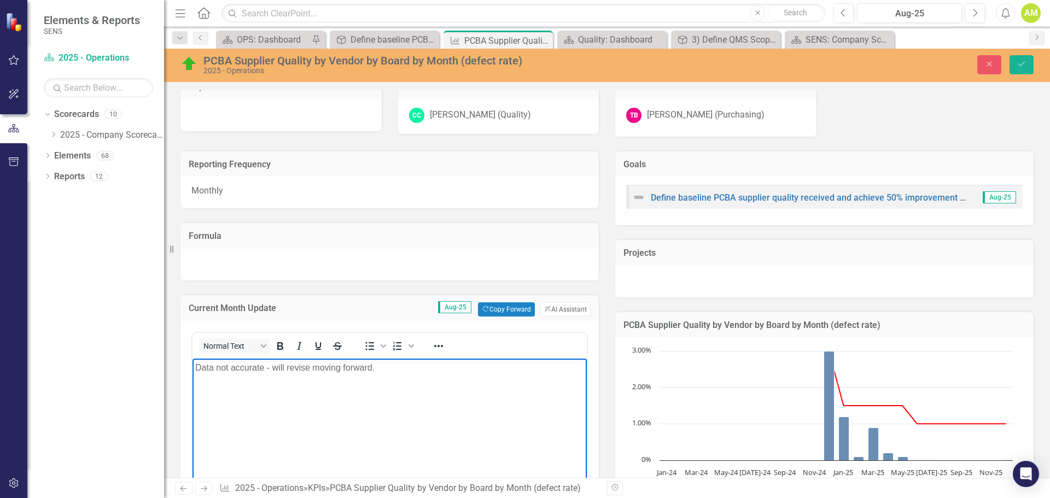
scroll to position [0, 0]
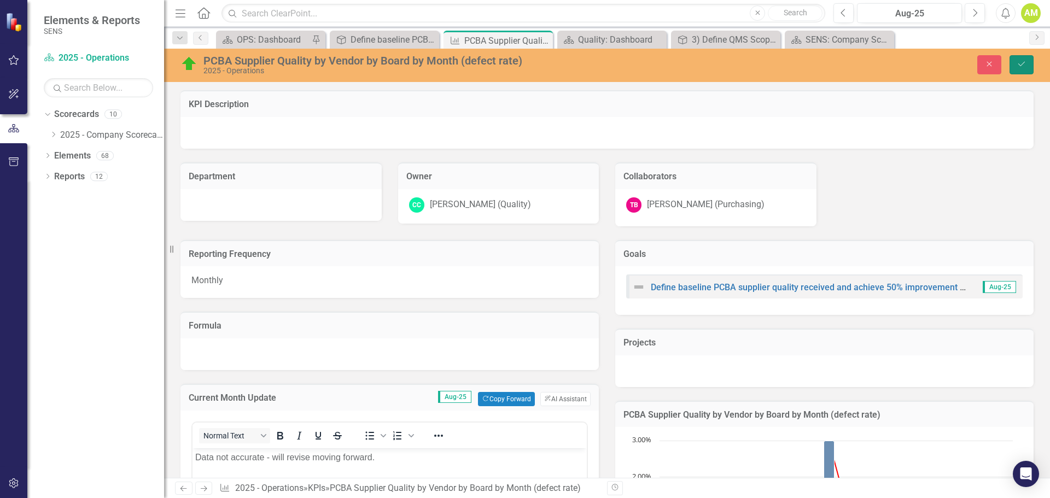
click at [1023, 68] on button "Save" at bounding box center [1021, 64] width 24 height 19
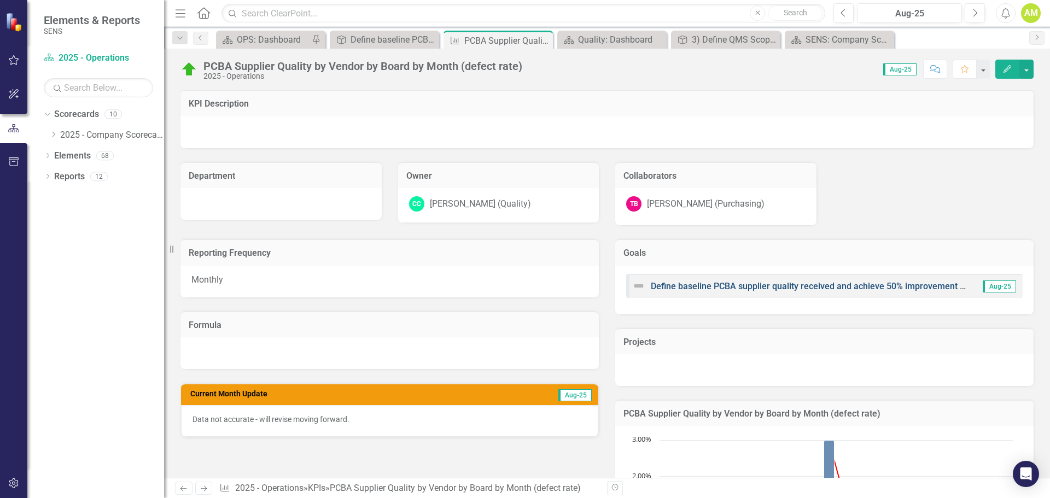
click at [682, 289] on link "Define baseline PCBA supplier quality received and achieve 50% improvement by Q3" at bounding box center [816, 286] width 331 height 10
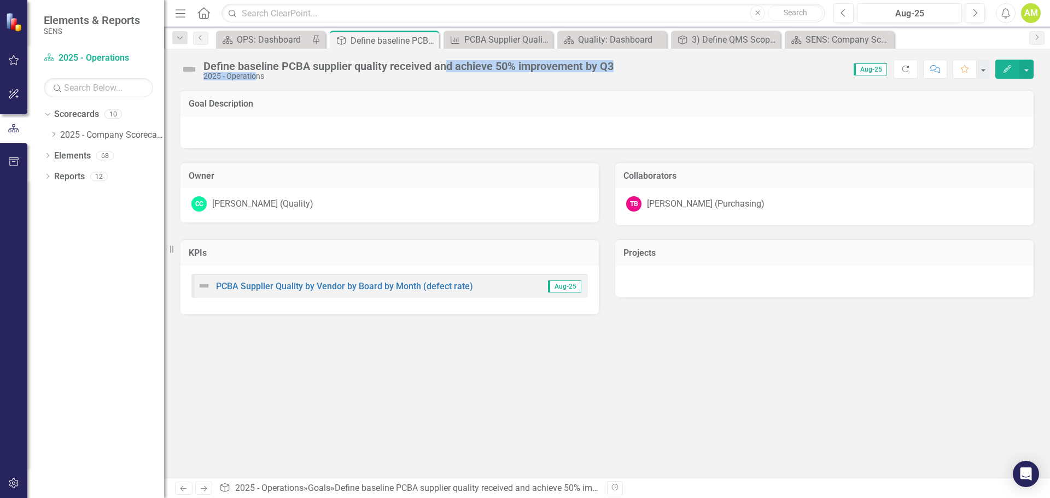
drag, startPoint x: 266, startPoint y: 73, endPoint x: 446, endPoint y: 71, distance: 180.4
click at [446, 71] on div "Define baseline PCBA supplier quality received and achieve 50% improvement by Q…" at bounding box center [408, 70] width 410 height 20
click at [370, 67] on div "Define baseline PCBA supplier quality received and achieve 50% improvement by Q3" at bounding box center [408, 66] width 410 height 12
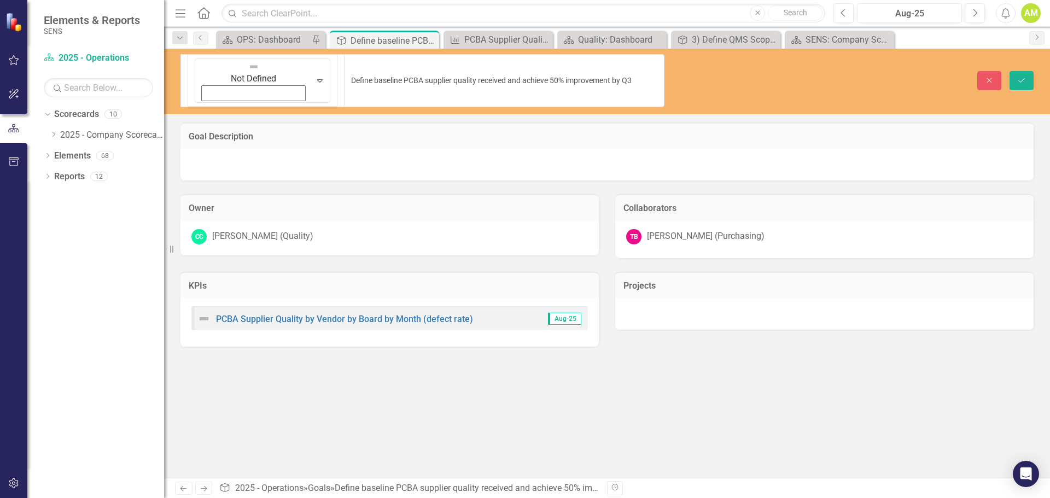
drag, startPoint x: 736, startPoint y: 66, endPoint x: 745, endPoint y: 61, distance: 9.8
click at [739, 71] on div "Close Save" at bounding box center [865, 80] width 353 height 19
click at [248, 68] on img at bounding box center [253, 66] width 11 height 11
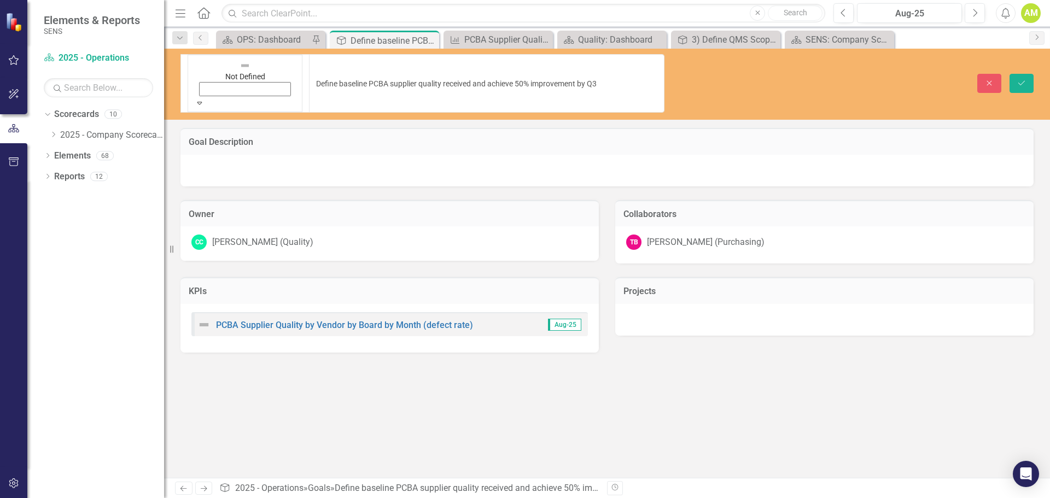
click at [1029, 74] on button "Save" at bounding box center [1021, 83] width 24 height 19
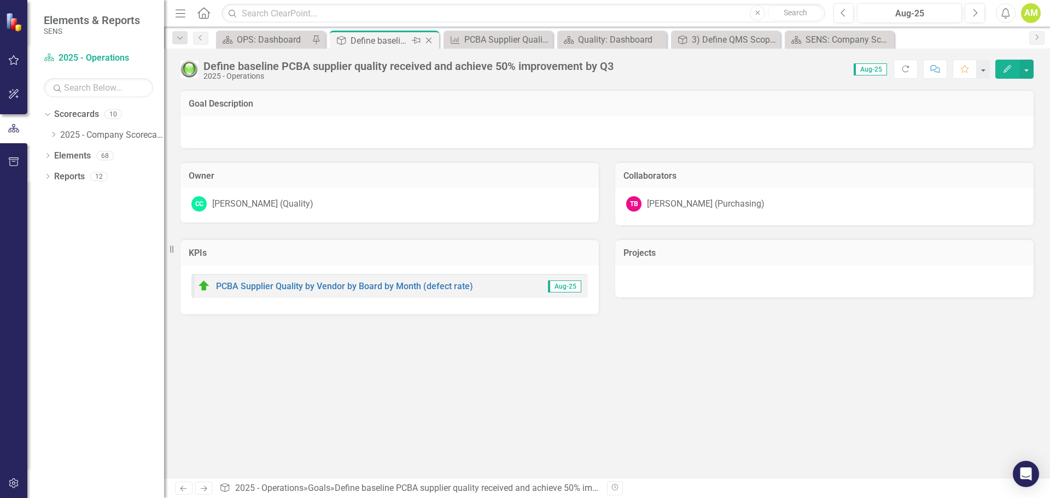
click at [430, 40] on icon "Close" at bounding box center [428, 40] width 11 height 9
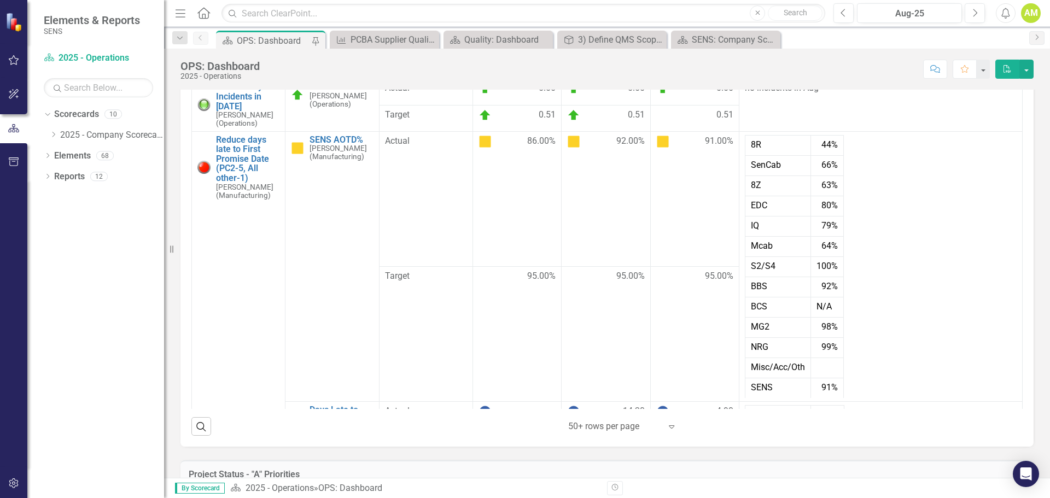
scroll to position [601, 0]
